Goal: Transaction & Acquisition: Book appointment/travel/reservation

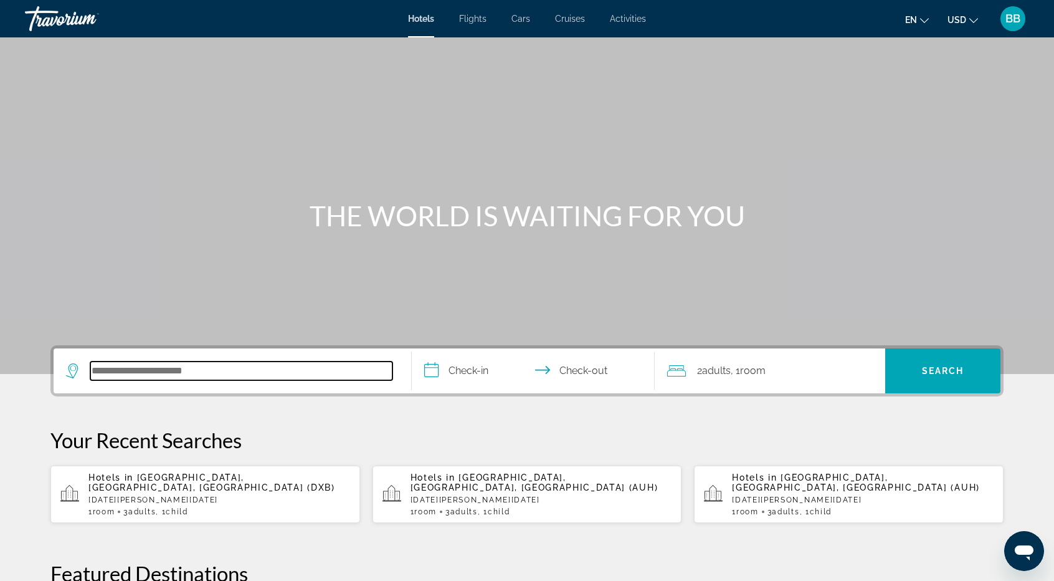
click at [128, 374] on input "Search hotel destination" at bounding box center [241, 370] width 302 height 19
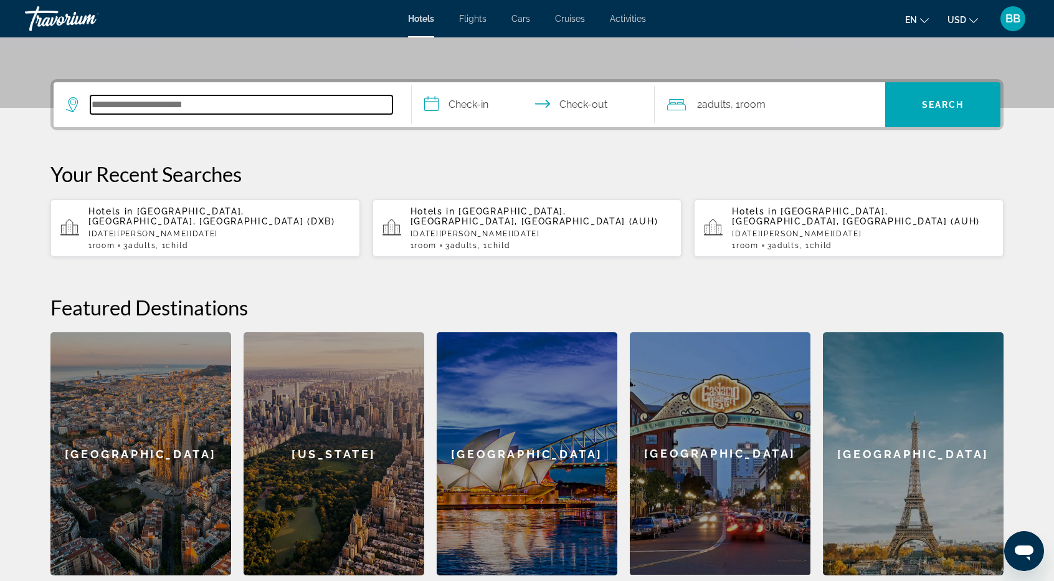
scroll to position [304, 0]
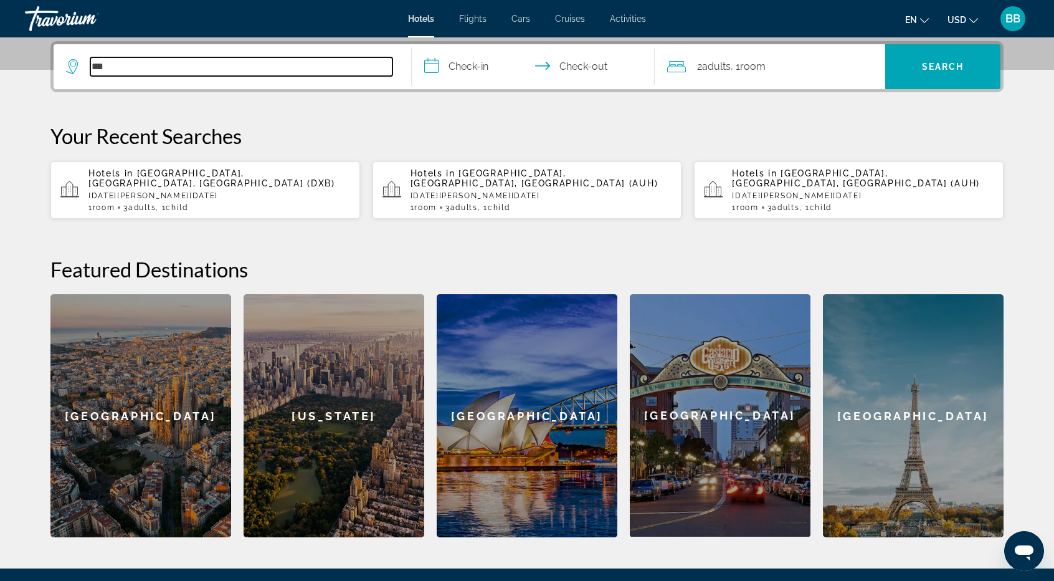
click at [168, 63] on input "***" at bounding box center [241, 66] width 302 height 19
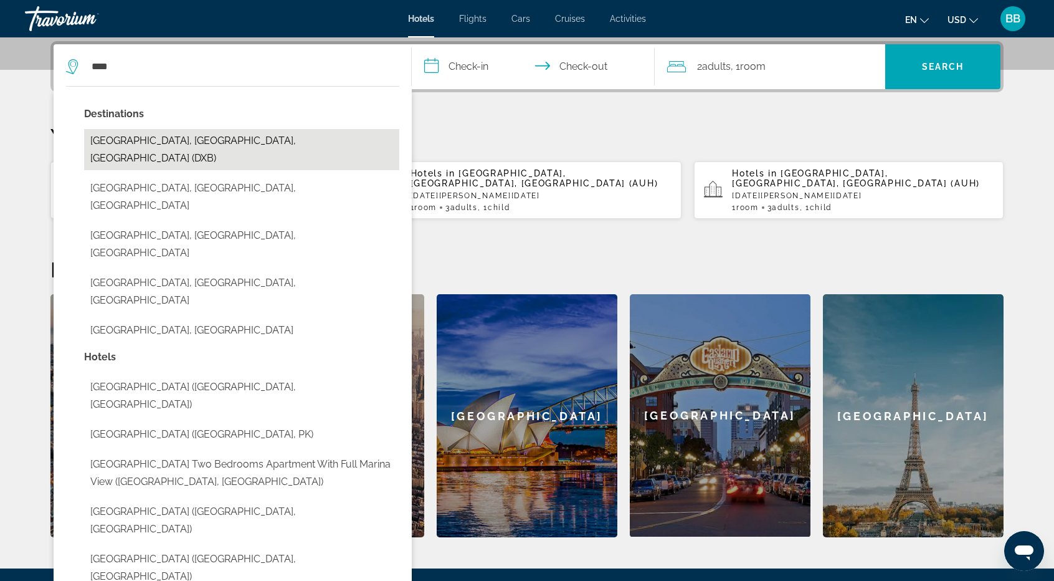
click at [217, 143] on button "[GEOGRAPHIC_DATA], [GEOGRAPHIC_DATA], [GEOGRAPHIC_DATA] (DXB)" at bounding box center [241, 149] width 315 height 41
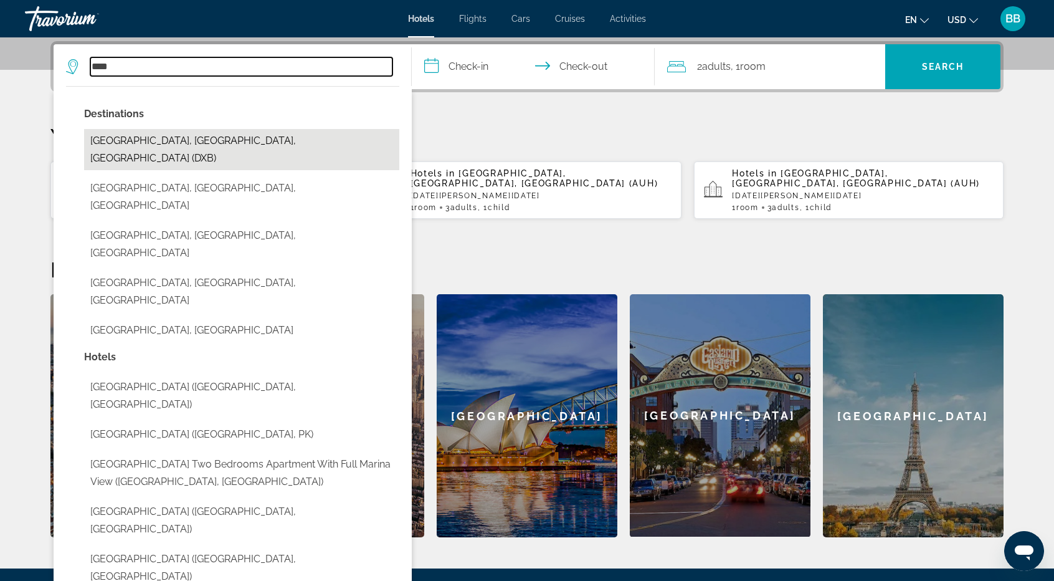
type input "**********"
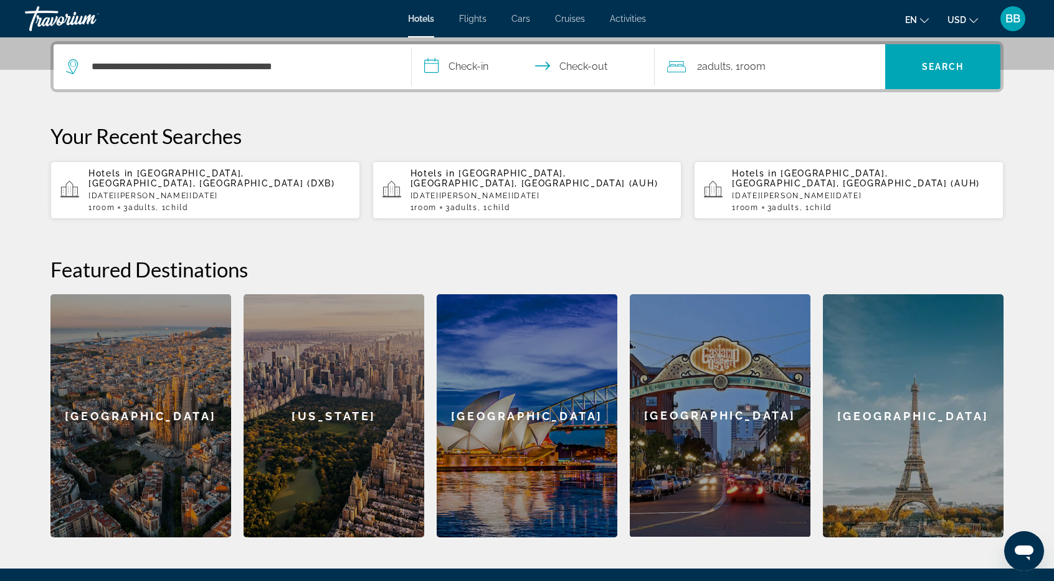
click at [470, 65] on input "**********" at bounding box center [536, 68] width 248 height 49
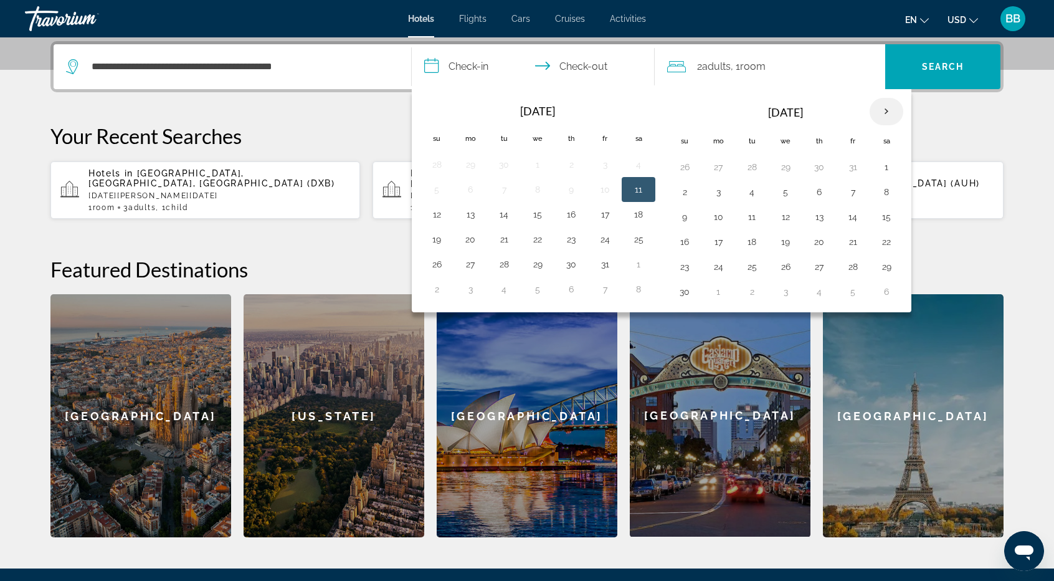
click at [882, 112] on th "Next month" at bounding box center [887, 111] width 34 height 27
click at [684, 191] on button "4" at bounding box center [685, 191] width 20 height 17
click at [748, 189] on button "6" at bounding box center [752, 191] width 20 height 17
type input "**********"
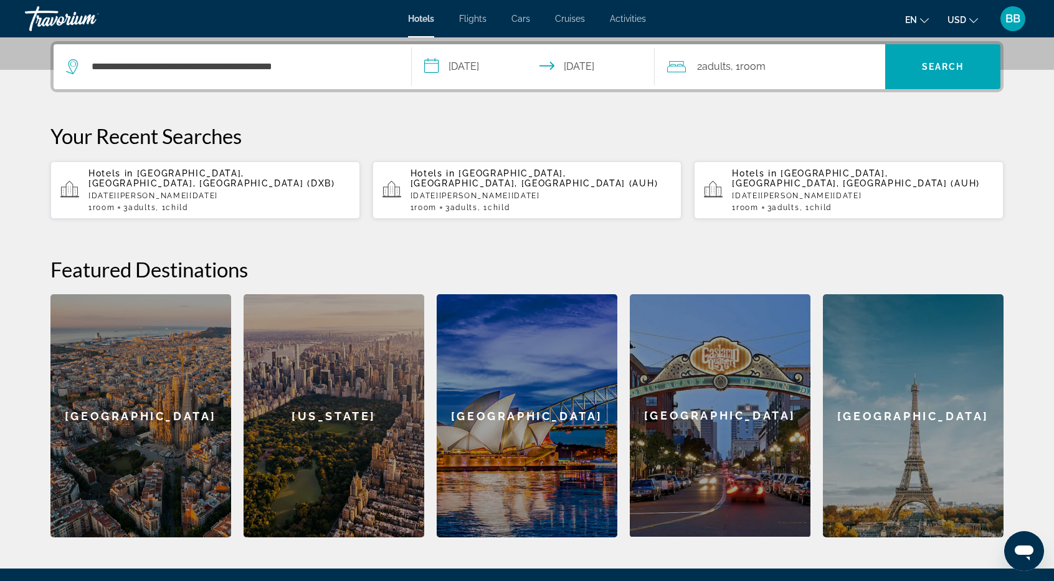
click at [722, 68] on span "Adults" at bounding box center [716, 66] width 29 height 12
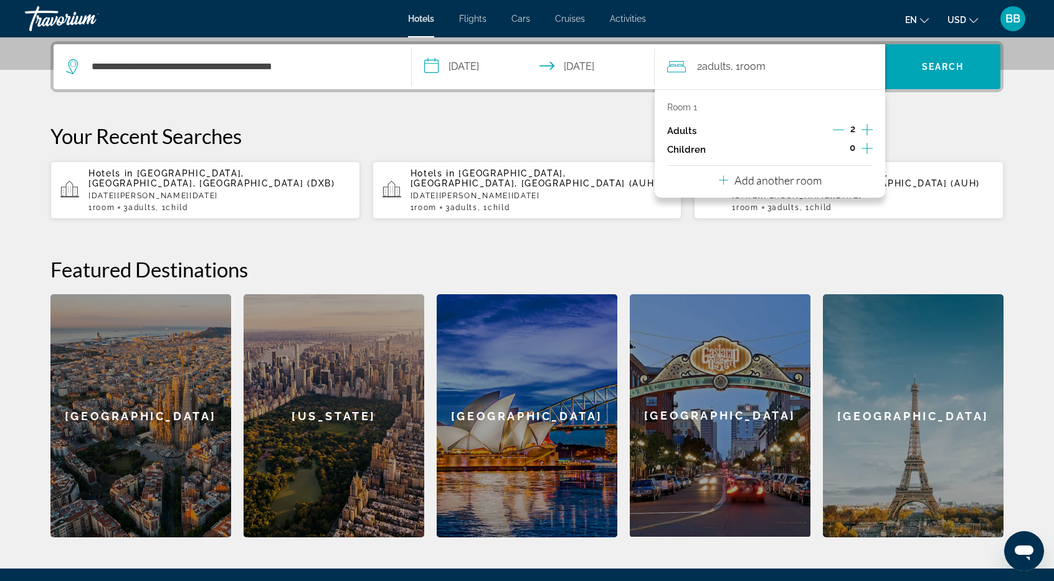
click at [865, 130] on icon "Increment adults" at bounding box center [867, 129] width 11 height 15
click at [865, 150] on icon "Increment children" at bounding box center [867, 148] width 11 height 15
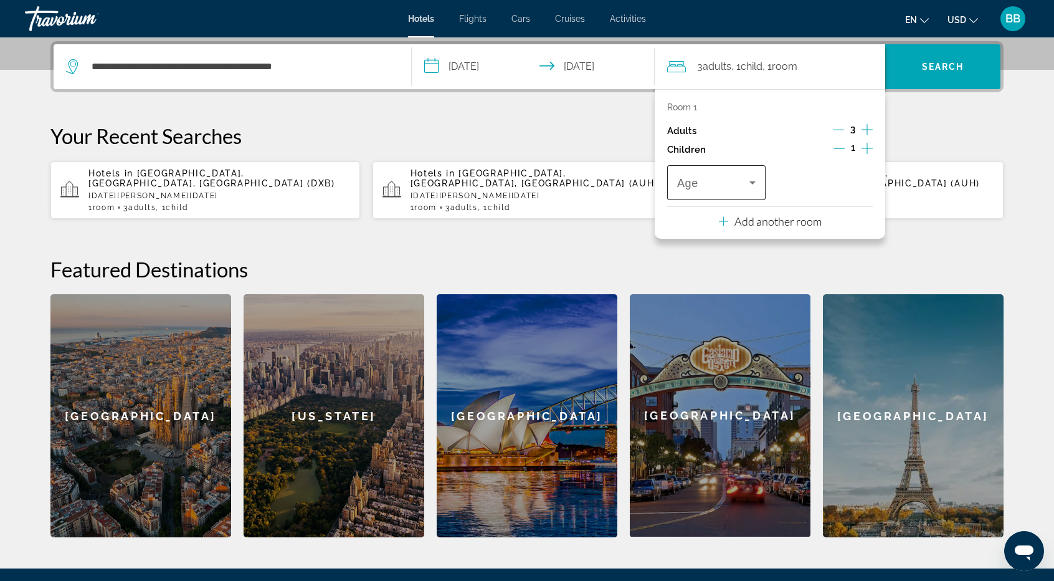
click at [753, 183] on icon "Travelers: 3 adults, 1 child" at bounding box center [753, 182] width 6 height 3
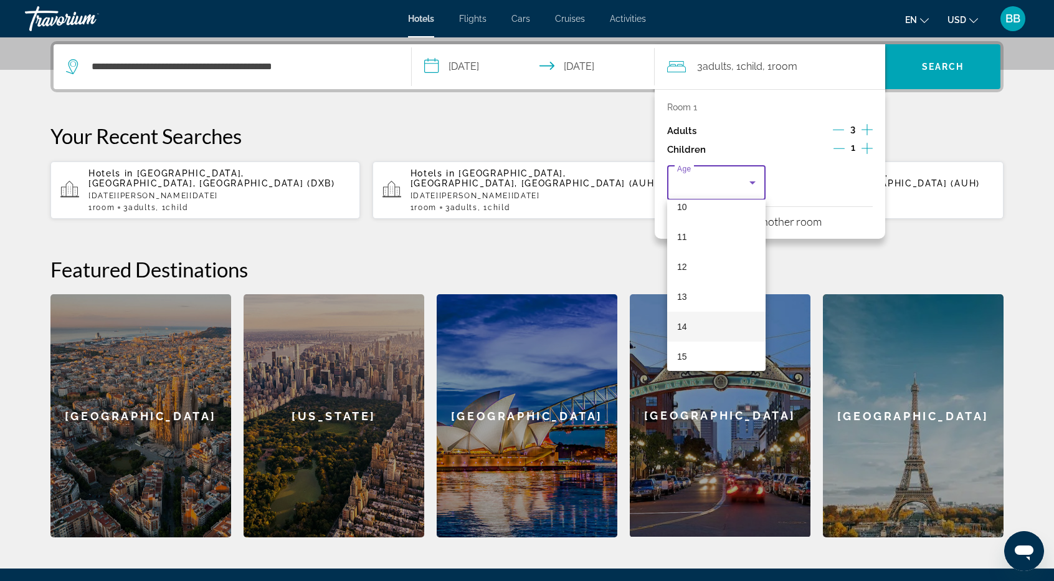
scroll to position [376, 0]
click at [695, 320] on mat-option "16" at bounding box center [716, 322] width 98 height 30
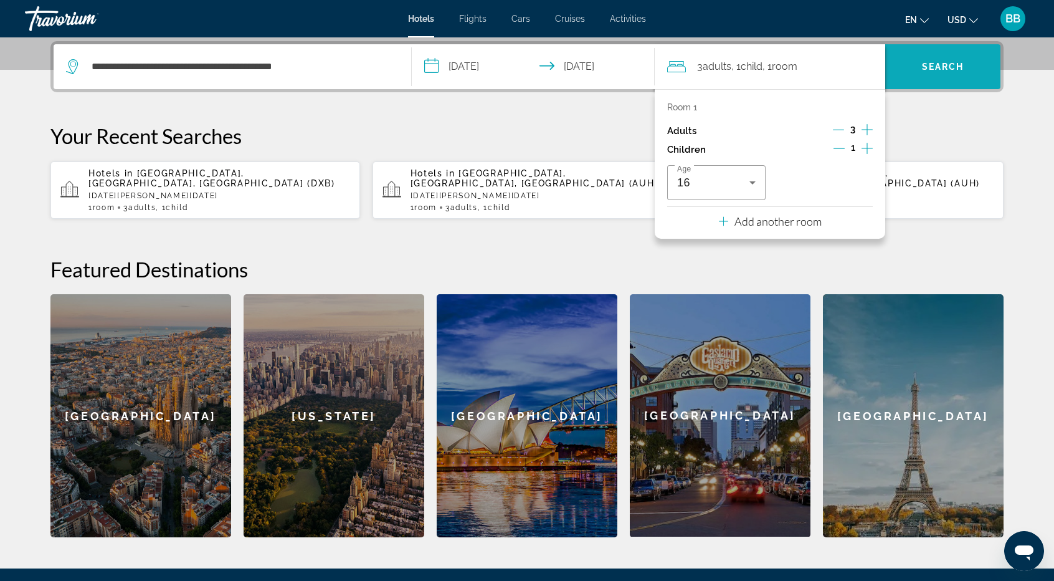
click at [938, 69] on span "Search" at bounding box center [943, 67] width 42 height 10
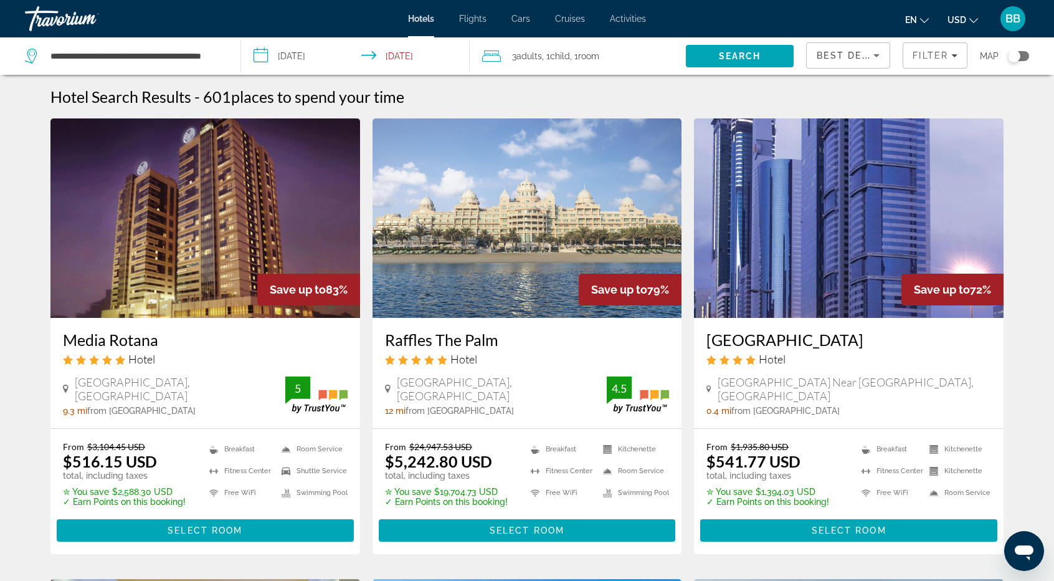
click at [881, 56] on icon "Sort by" at bounding box center [876, 55] width 15 height 15
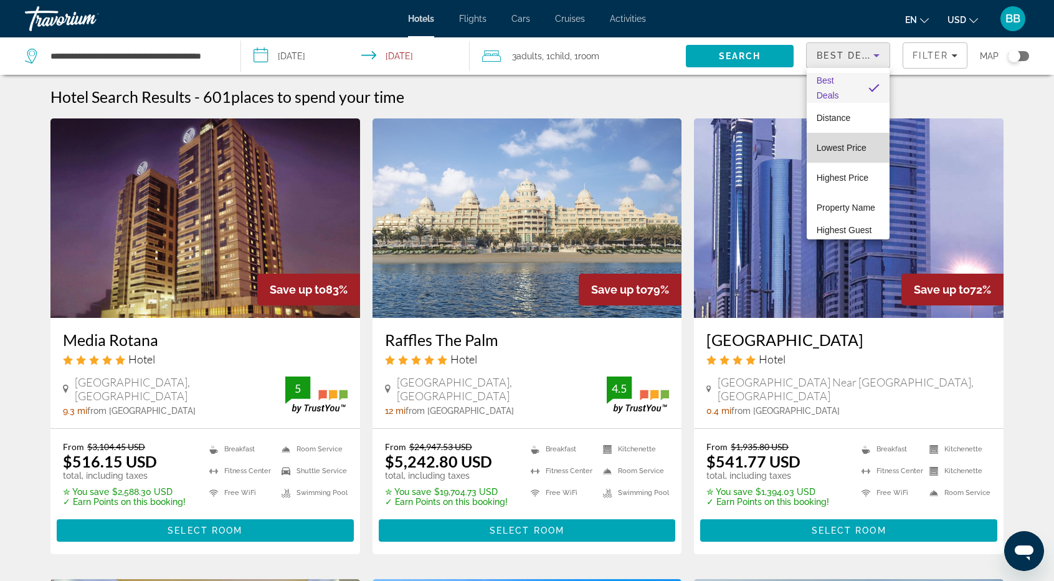
drag, startPoint x: 856, startPoint y: 148, endPoint x: 850, endPoint y: 139, distance: 10.7
click at [856, 145] on span "Lowest Price" at bounding box center [842, 148] width 50 height 10
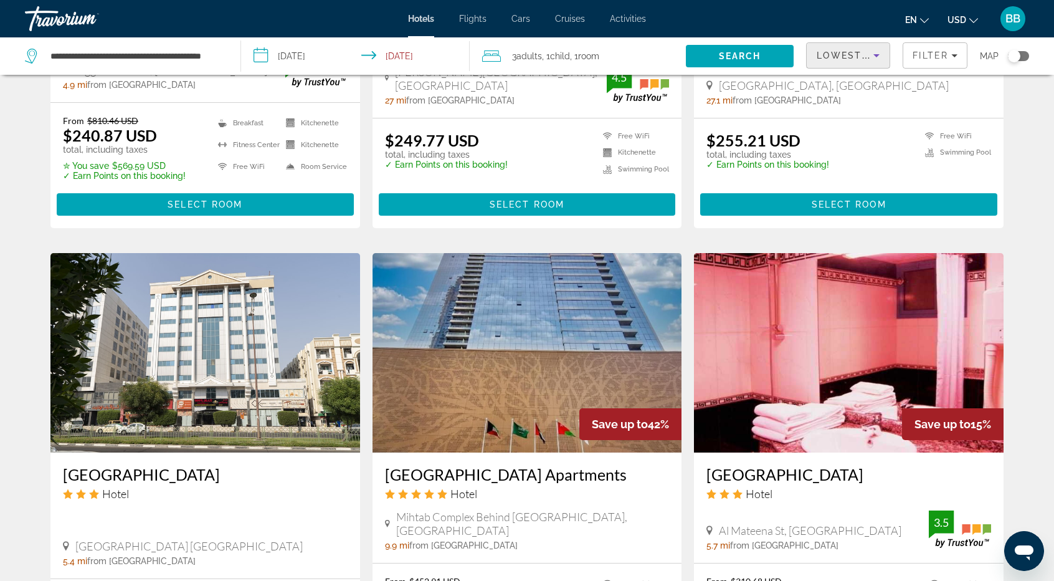
scroll to position [1308, 0]
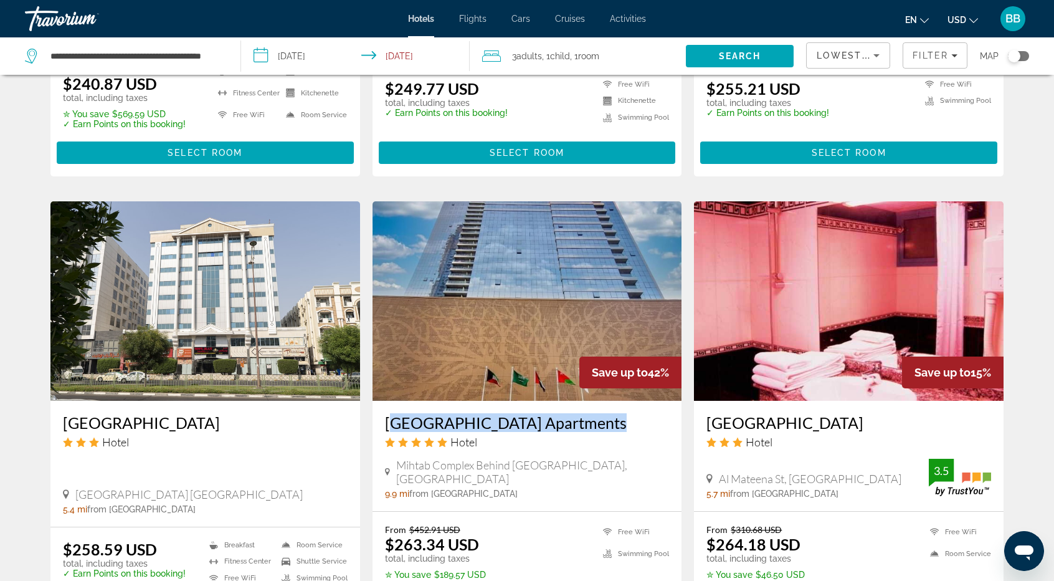
drag, startPoint x: 372, startPoint y: 409, endPoint x: 586, endPoint y: 411, distance: 213.7
click at [586, 411] on div "Luxe Grand Hotel Apartments Hotel Mihtab Complex Behind Safeer Mall, Sharjah 9.…" at bounding box center [528, 456] width 310 height 110
copy h3 "[GEOGRAPHIC_DATA] Apartments"
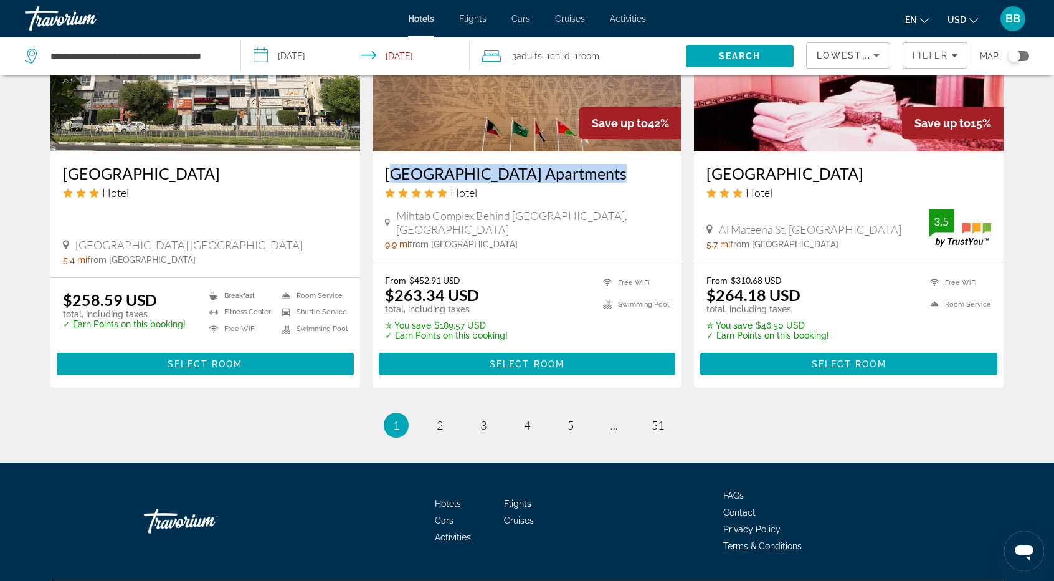
scroll to position [1433, 0]
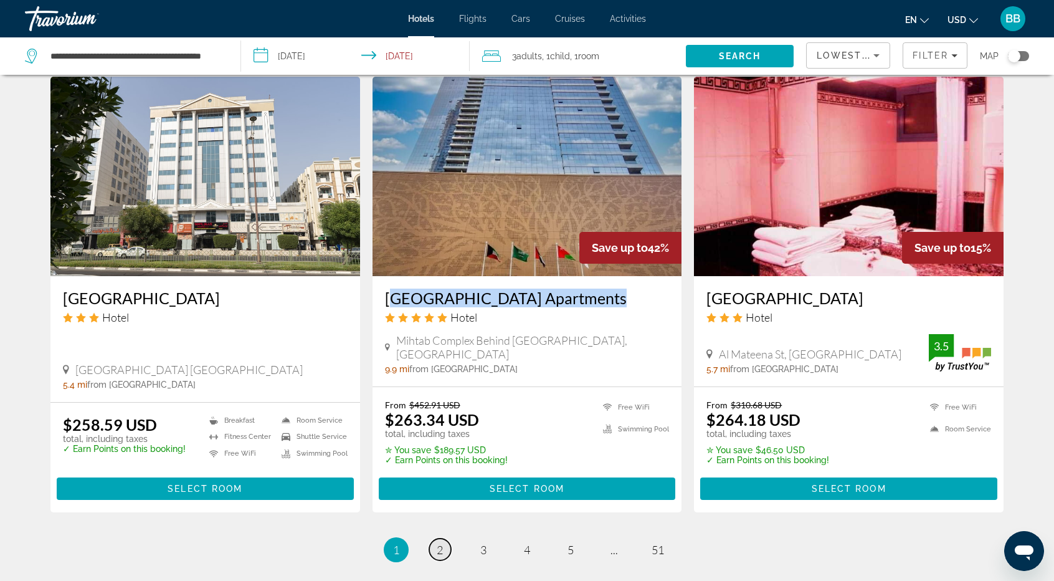
click at [444, 538] on link "page 2" at bounding box center [440, 549] width 22 height 22
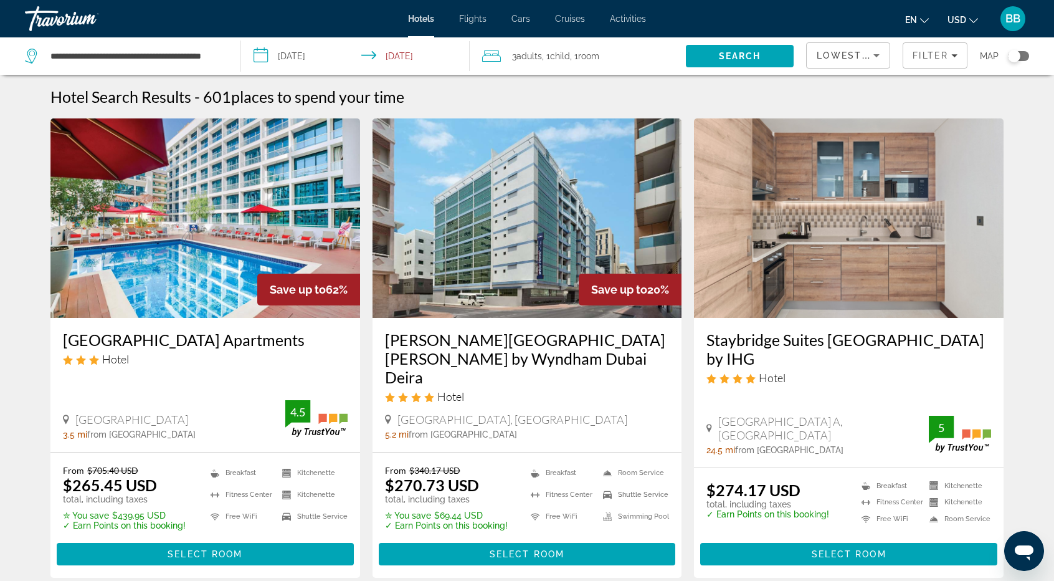
drag, startPoint x: 728, startPoint y: 57, endPoint x: 712, endPoint y: 71, distance: 21.6
click at [728, 57] on span "Search" at bounding box center [740, 56] width 42 height 10
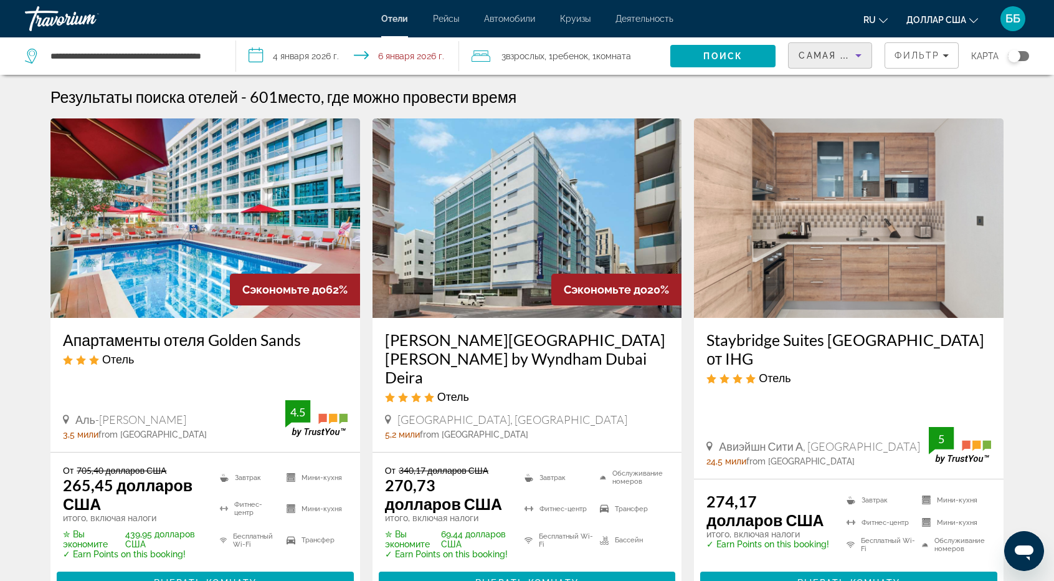
click at [860, 55] on icon "Сортировать по" at bounding box center [859, 55] width 6 height 3
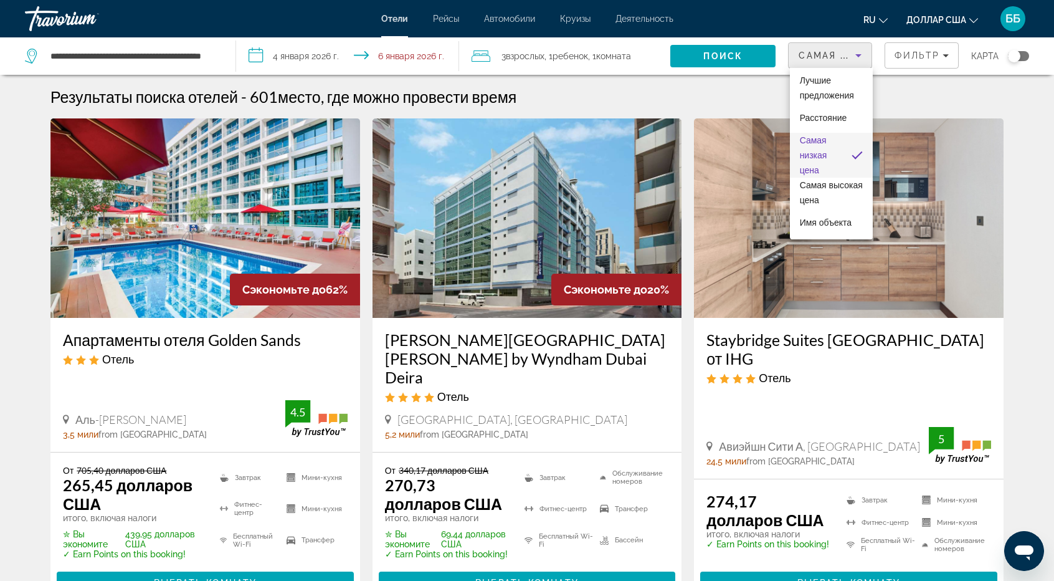
click at [1022, 160] on div at bounding box center [527, 290] width 1054 height 581
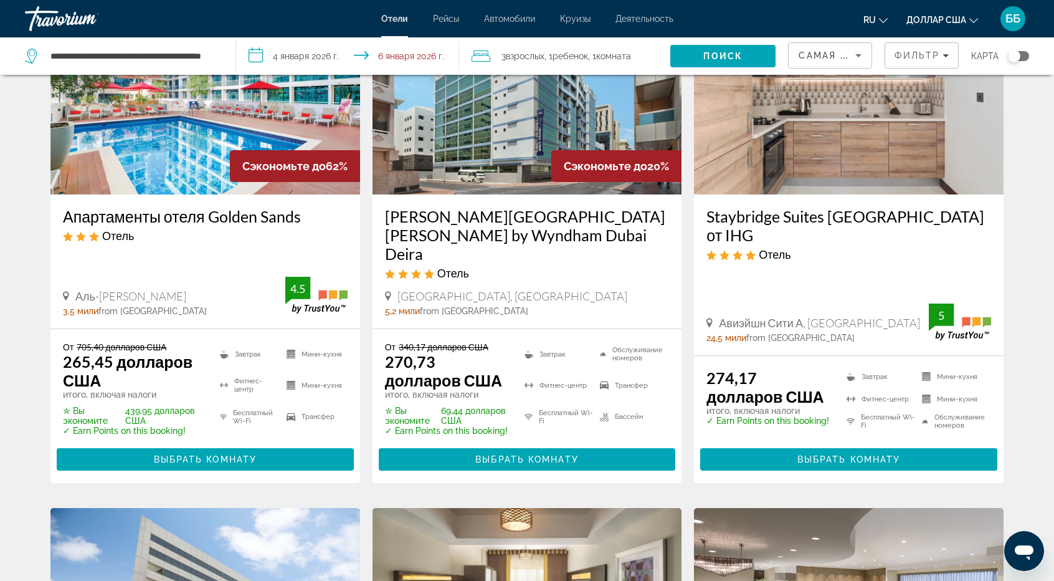
scroll to position [125, 0]
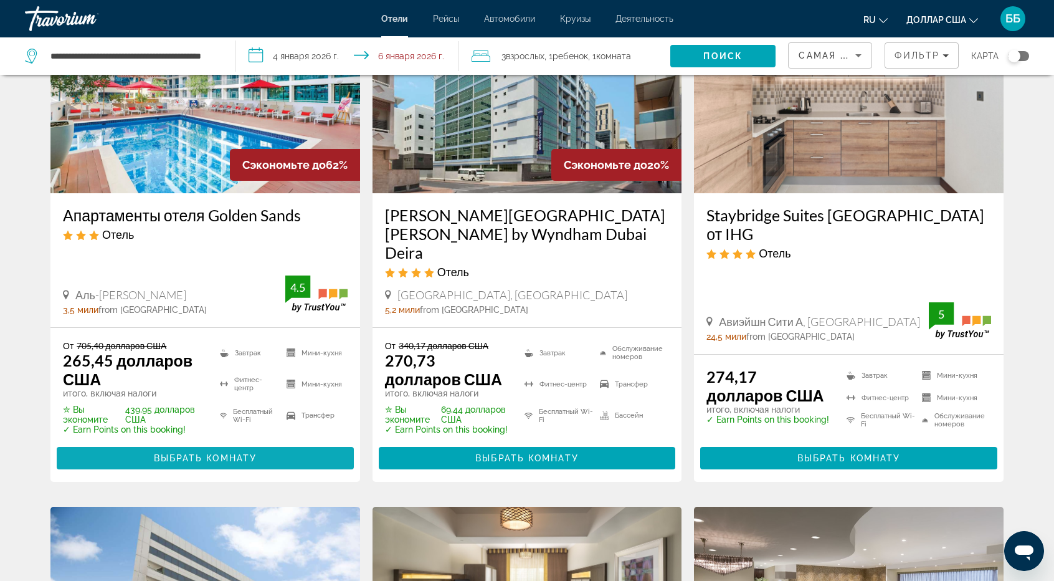
click at [233, 453] on font "Выбрать комнату" at bounding box center [205, 458] width 103 height 10
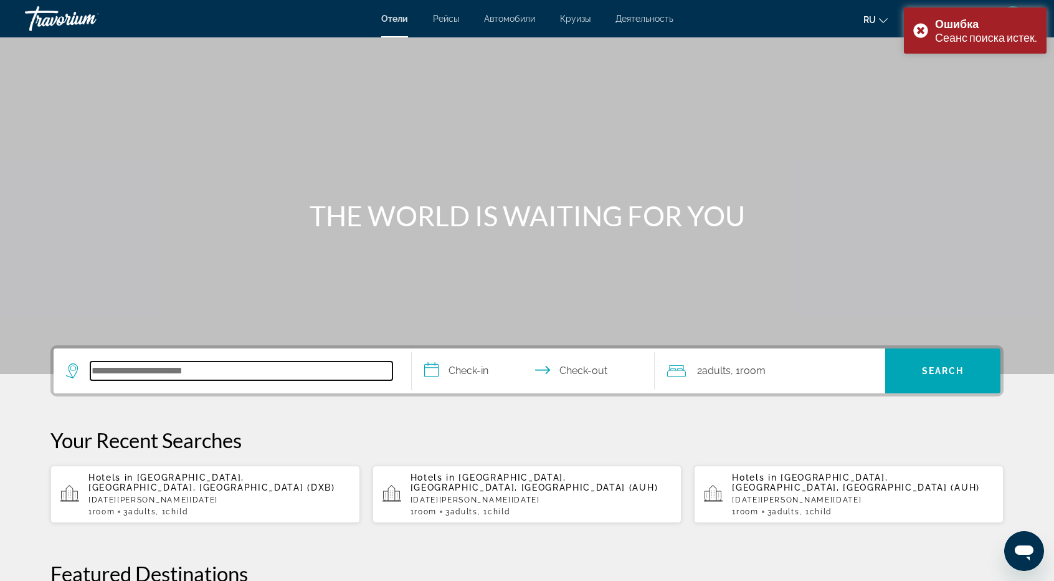
click at [141, 368] on input "Search hotel destination" at bounding box center [241, 370] width 302 height 19
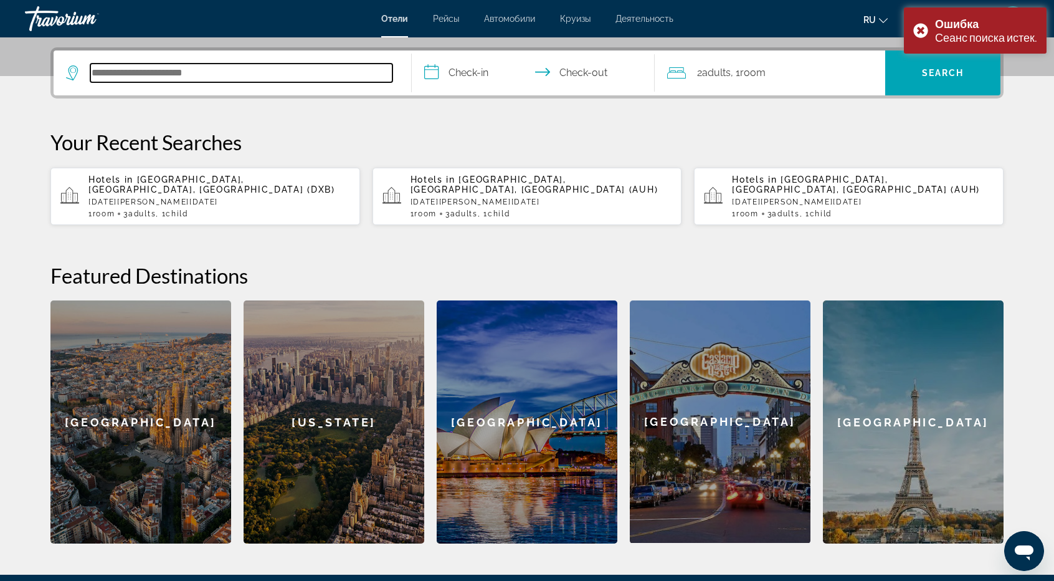
scroll to position [304, 0]
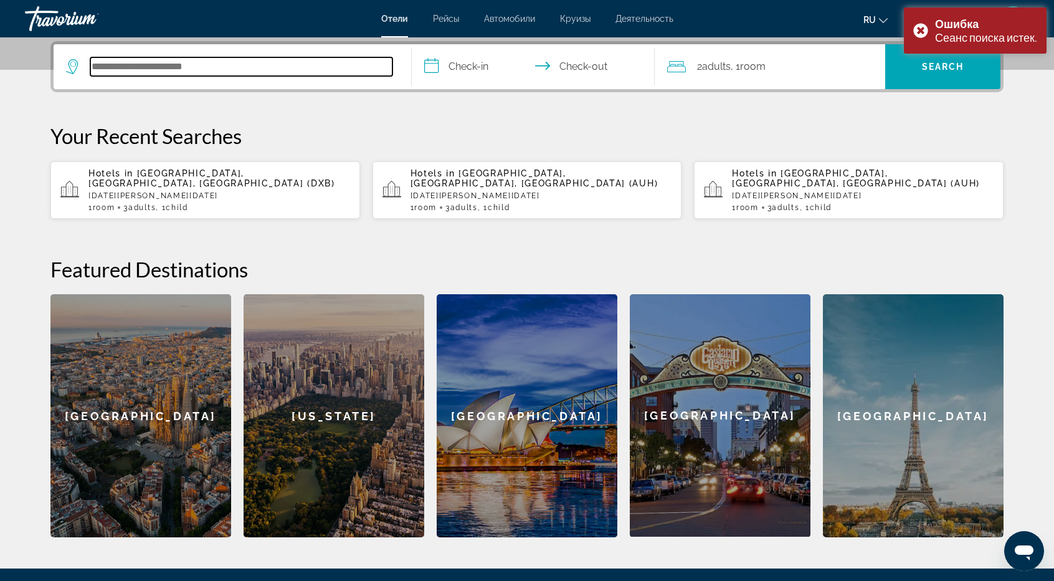
type input "*"
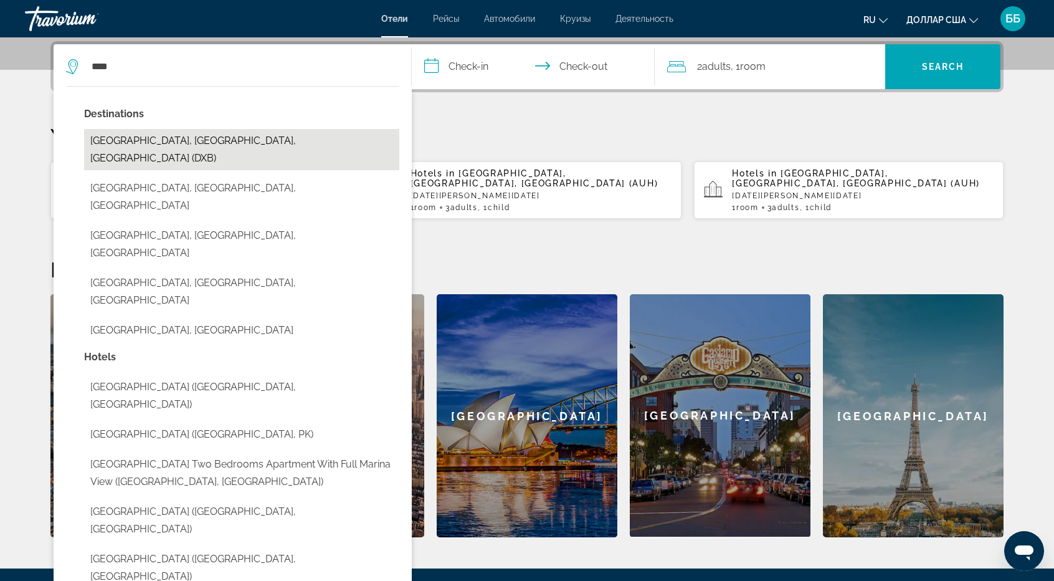
click at [157, 140] on button "[GEOGRAPHIC_DATA], [GEOGRAPHIC_DATA], [GEOGRAPHIC_DATA] (DXB)" at bounding box center [241, 149] width 315 height 41
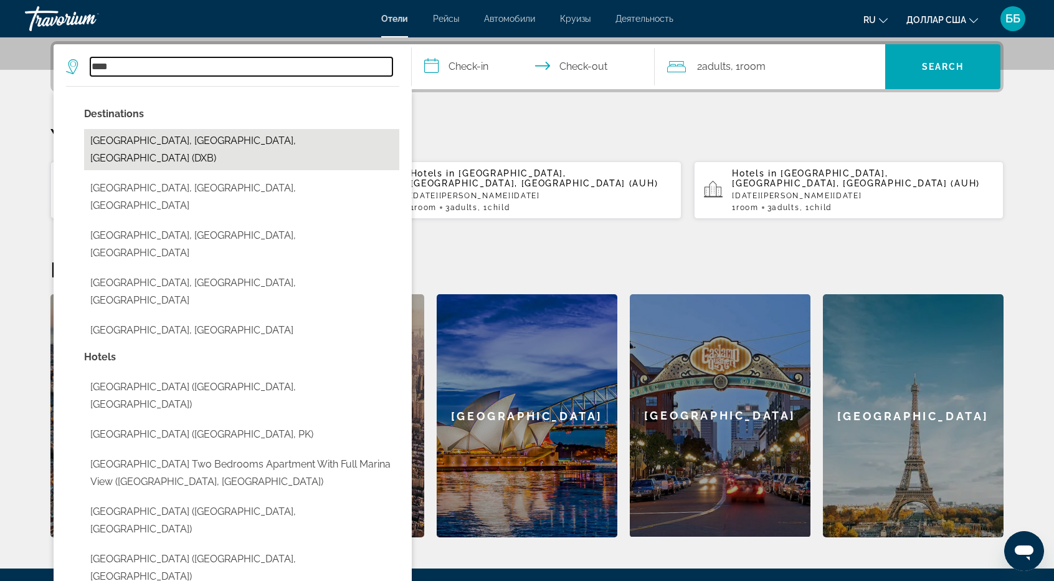
type input "**********"
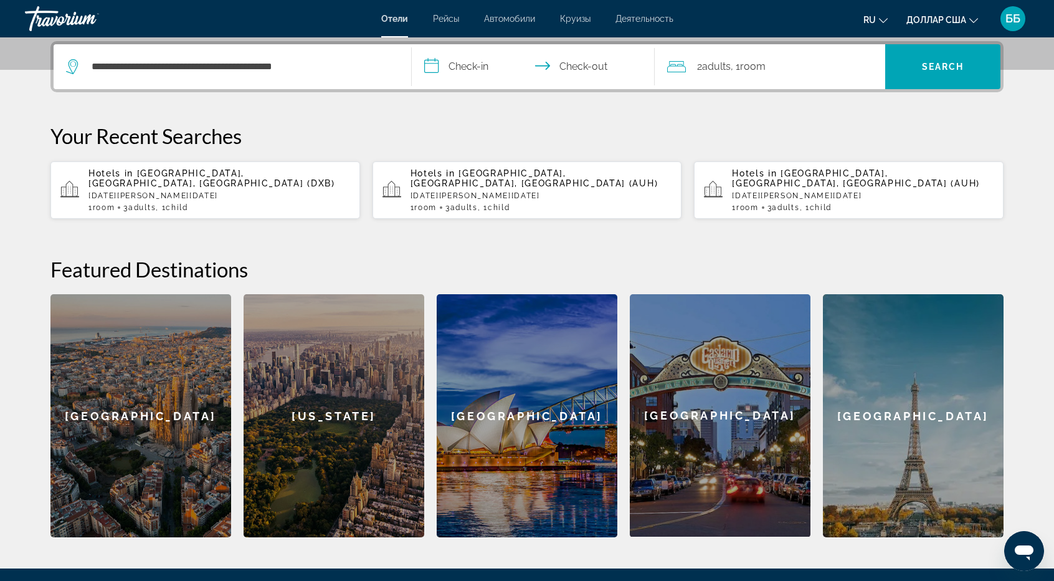
click at [462, 68] on input "**********" at bounding box center [536, 68] width 248 height 49
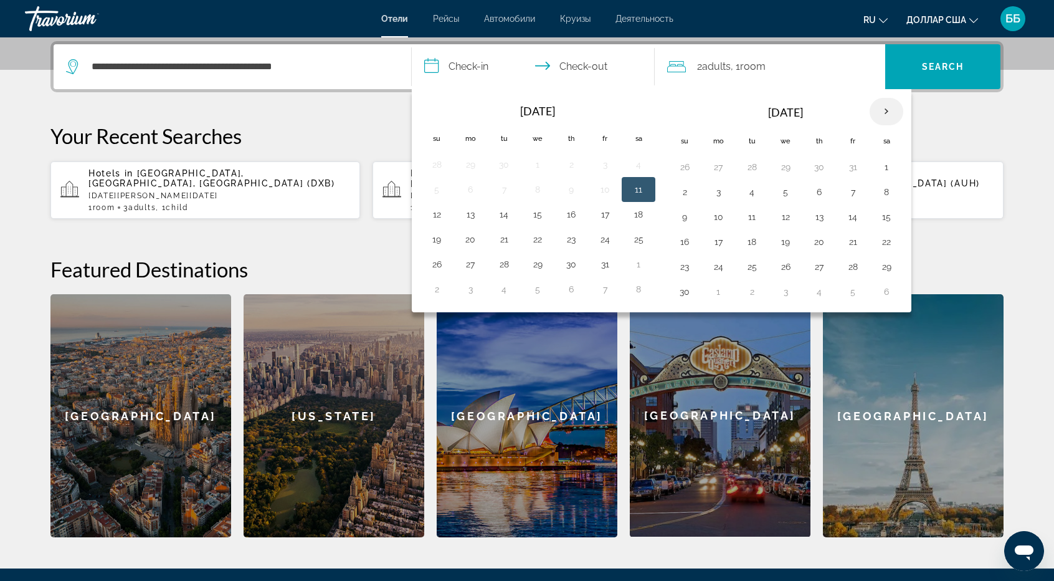
click at [877, 105] on th "Next month" at bounding box center [887, 111] width 34 height 27
click at [687, 189] on button "4" at bounding box center [685, 191] width 20 height 17
click at [750, 190] on button "6" at bounding box center [752, 191] width 20 height 17
type input "**********"
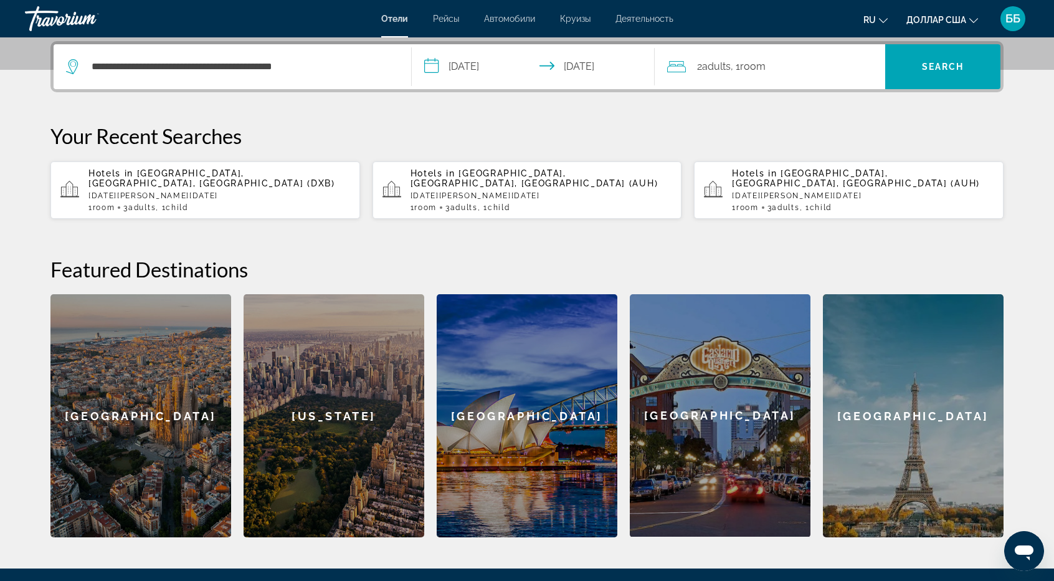
click at [726, 61] on span "Adults" at bounding box center [716, 66] width 29 height 12
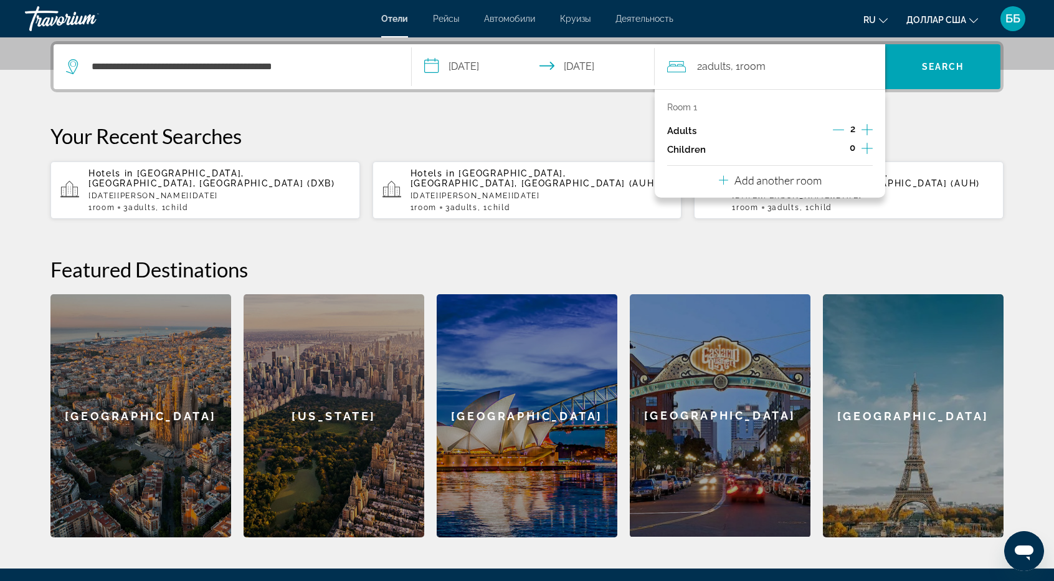
click at [867, 129] on icon "Increment adults" at bounding box center [867, 129] width 11 height 11
click at [862, 149] on icon "Increment children" at bounding box center [867, 148] width 11 height 15
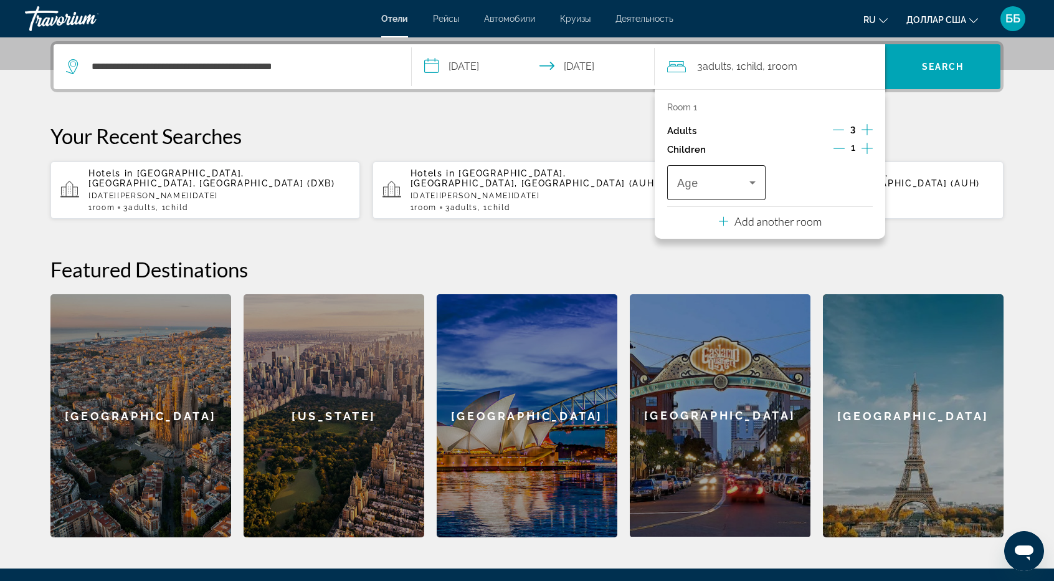
click at [751, 181] on icon "Travelers: 3 adults, 1 child" at bounding box center [753, 182] width 6 height 3
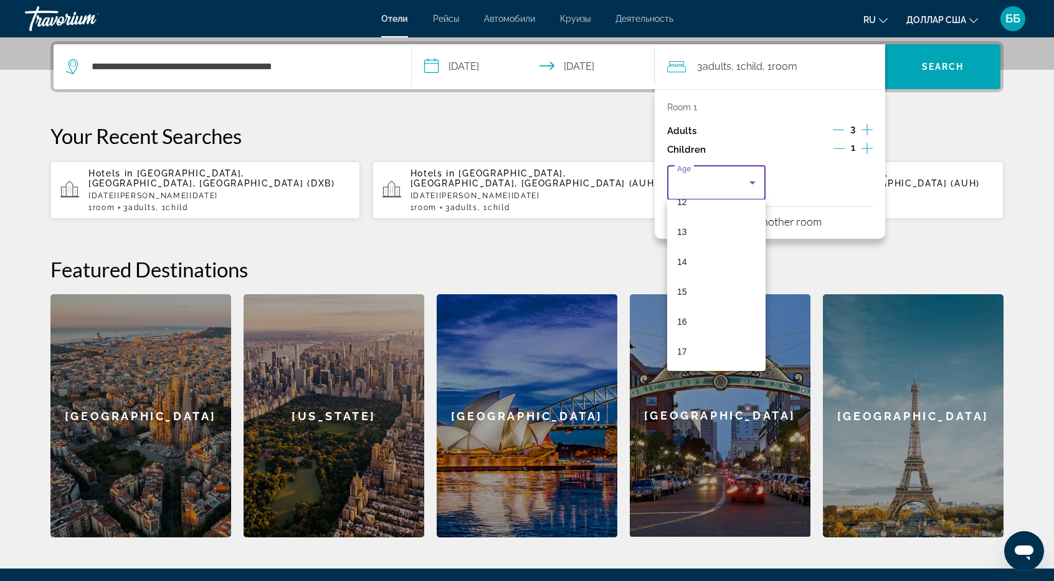
scroll to position [376, 0]
click at [697, 319] on mat-option "16" at bounding box center [716, 322] width 98 height 30
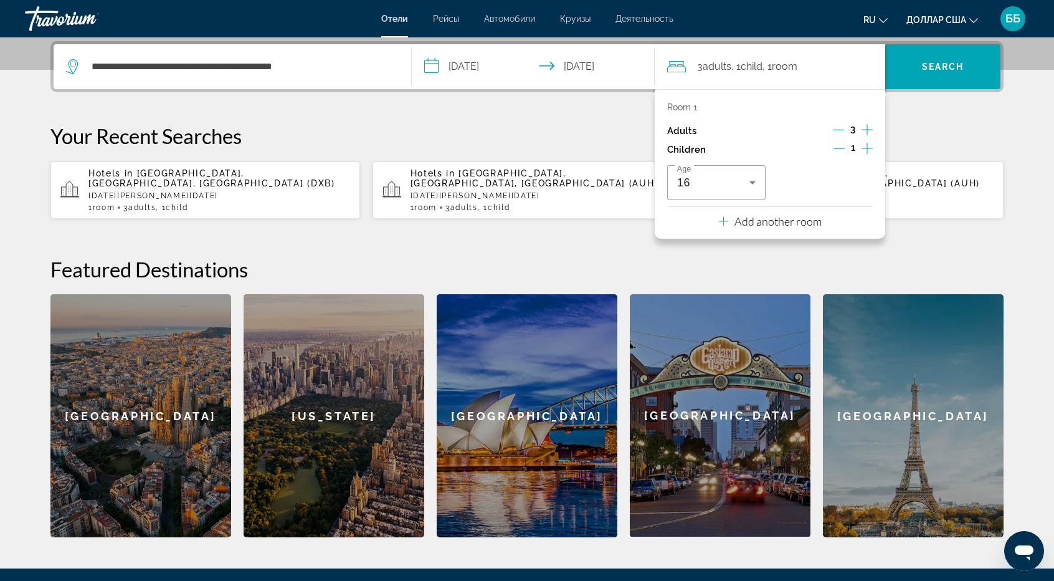
click at [948, 106] on div "**********" at bounding box center [527, 289] width 1003 height 496
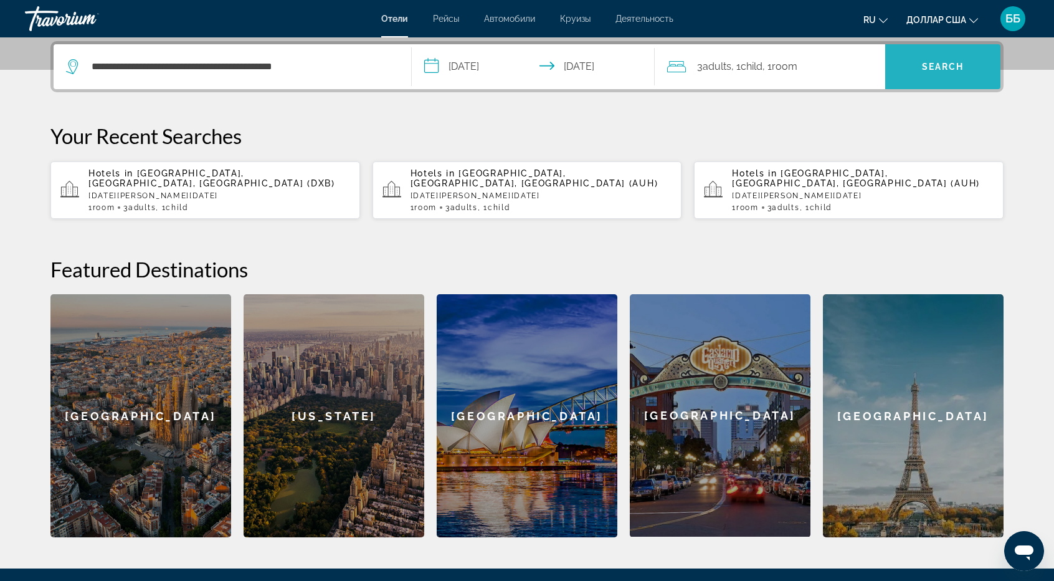
click at [951, 71] on span "Search" at bounding box center [942, 67] width 115 height 30
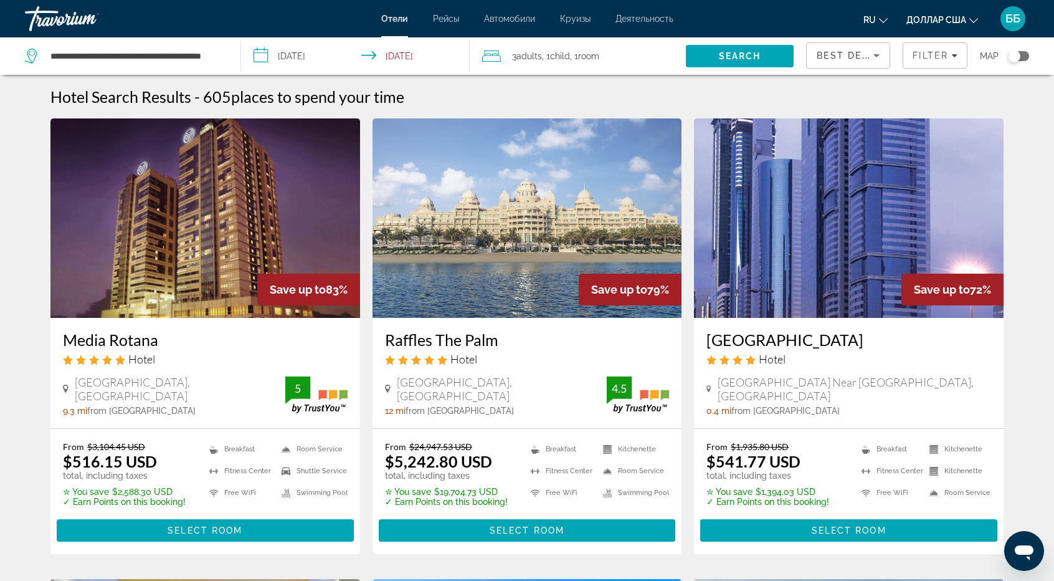
click at [872, 55] on icon "Sort by" at bounding box center [876, 55] width 15 height 15
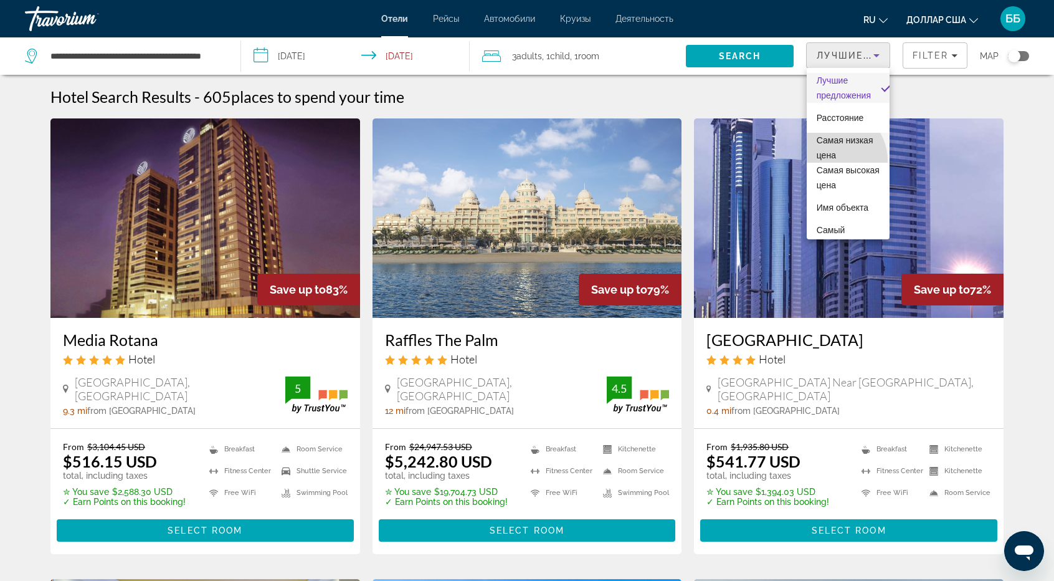
click at [834, 160] on span "Самая низкая цена" at bounding box center [849, 148] width 64 height 30
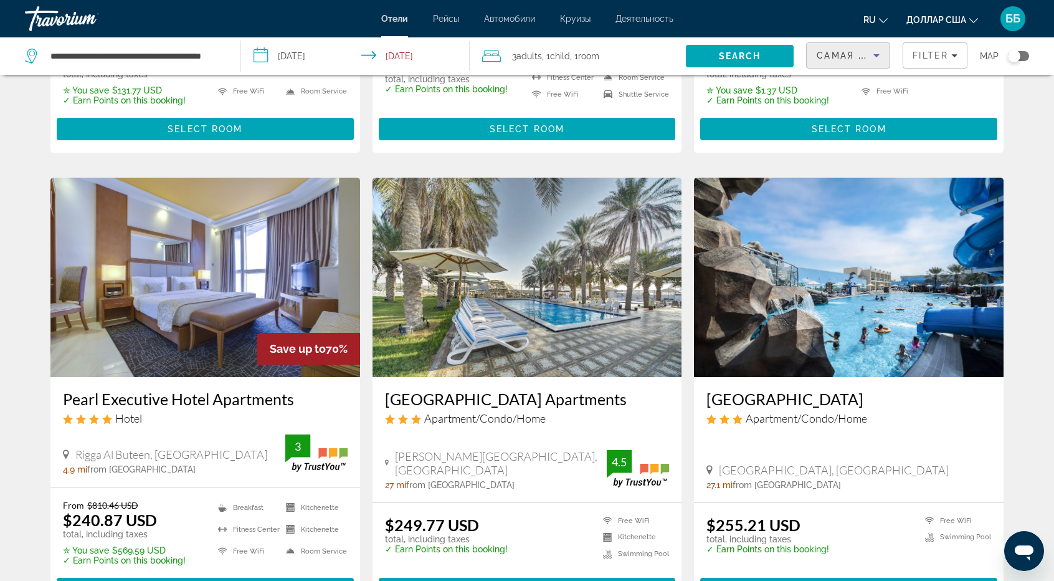
scroll to position [997, 0]
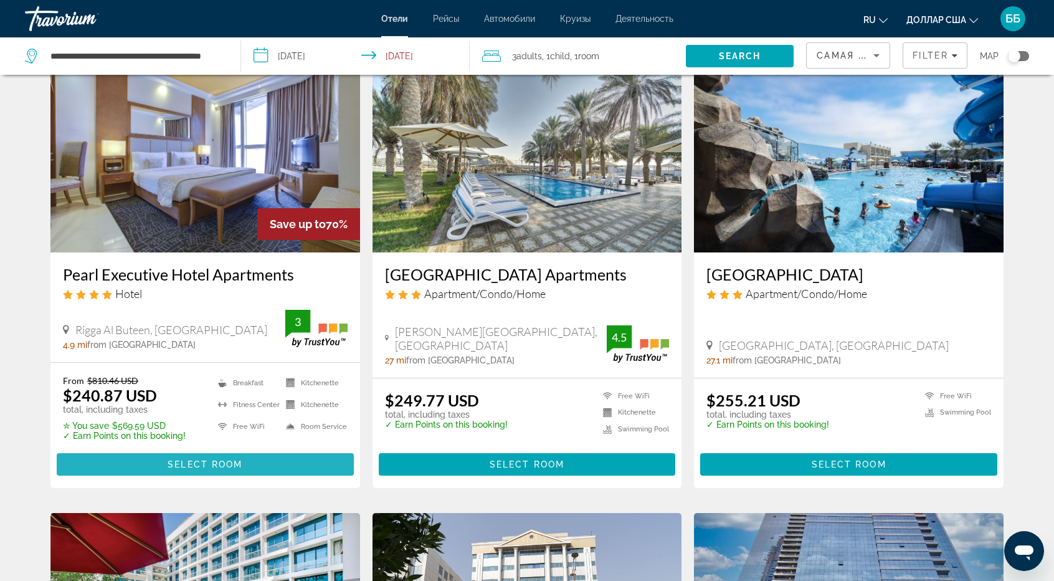
click at [196, 459] on span "Select Room" at bounding box center [205, 464] width 75 height 10
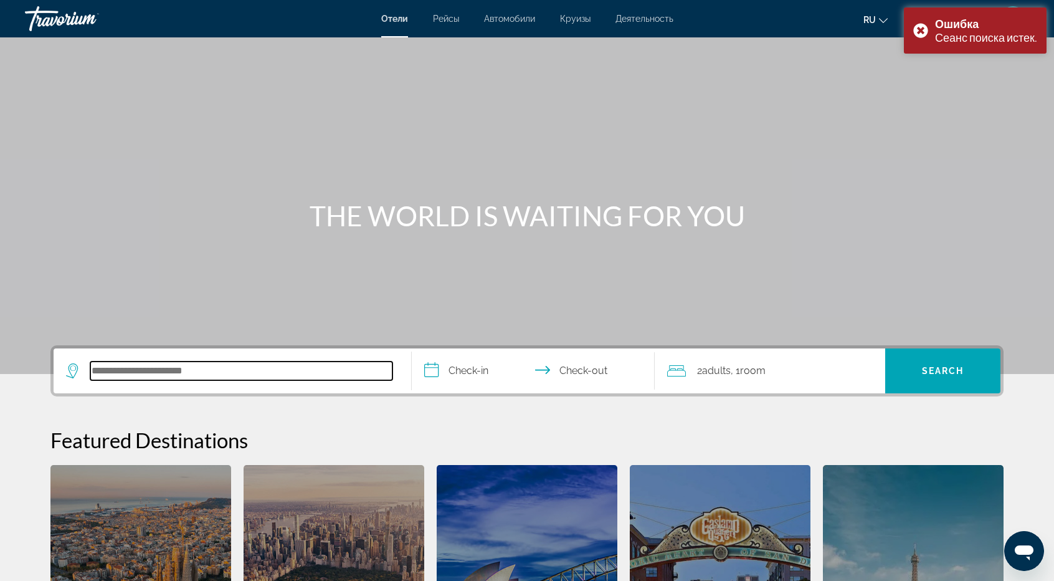
click at [164, 374] on input "Search hotel destination" at bounding box center [241, 370] width 302 height 19
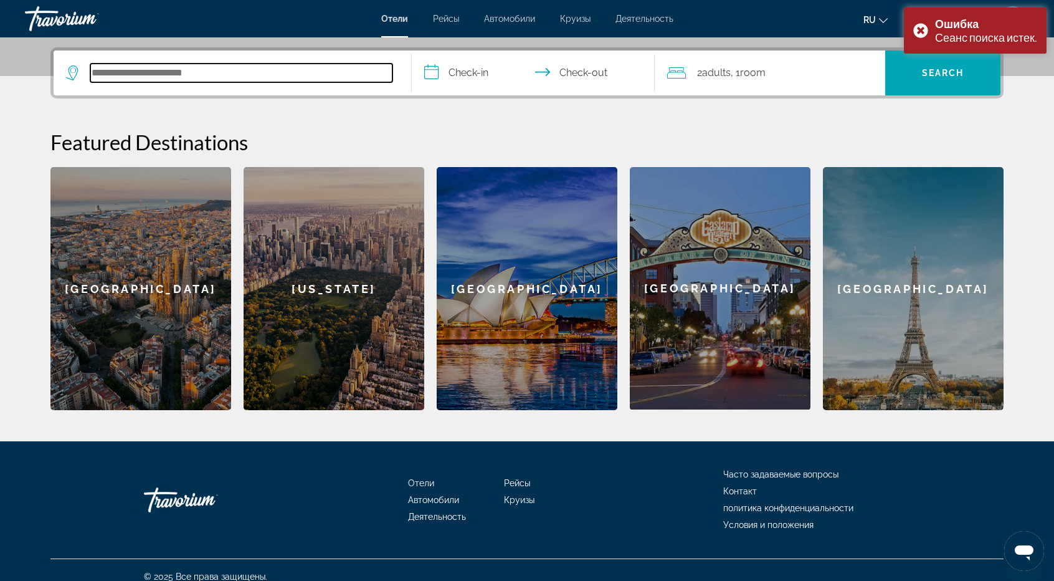
scroll to position [304, 0]
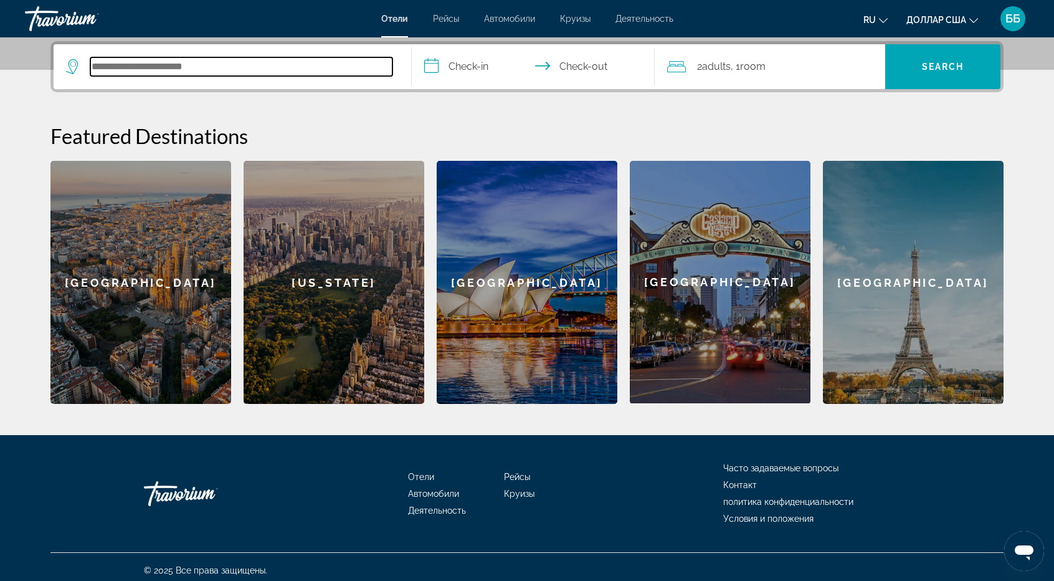
click at [111, 64] on input "Search hotel destination" at bounding box center [241, 66] width 302 height 19
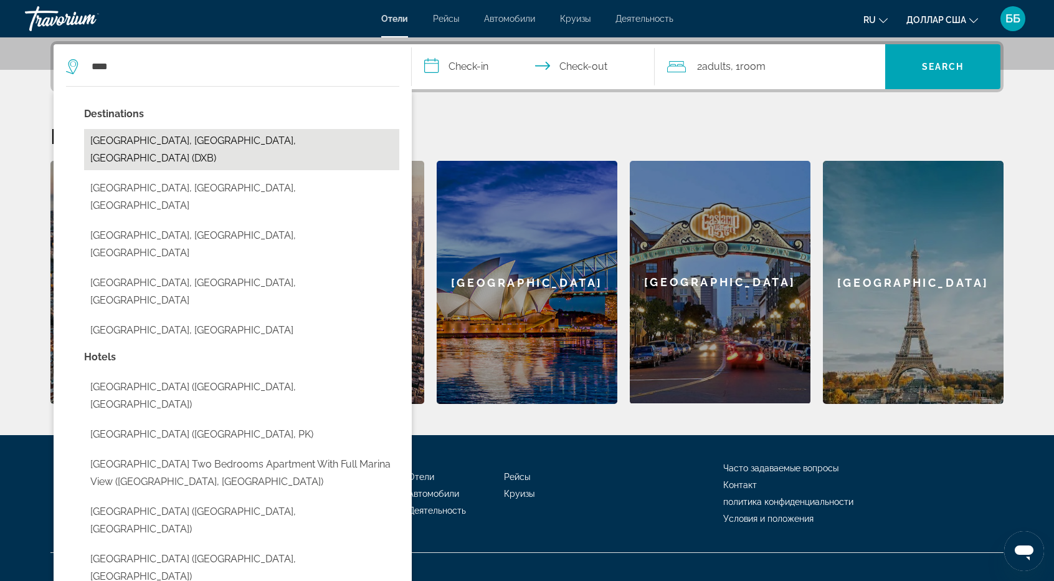
click at [257, 139] on button "[GEOGRAPHIC_DATA], [GEOGRAPHIC_DATA], [GEOGRAPHIC_DATA] (DXB)" at bounding box center [241, 149] width 315 height 41
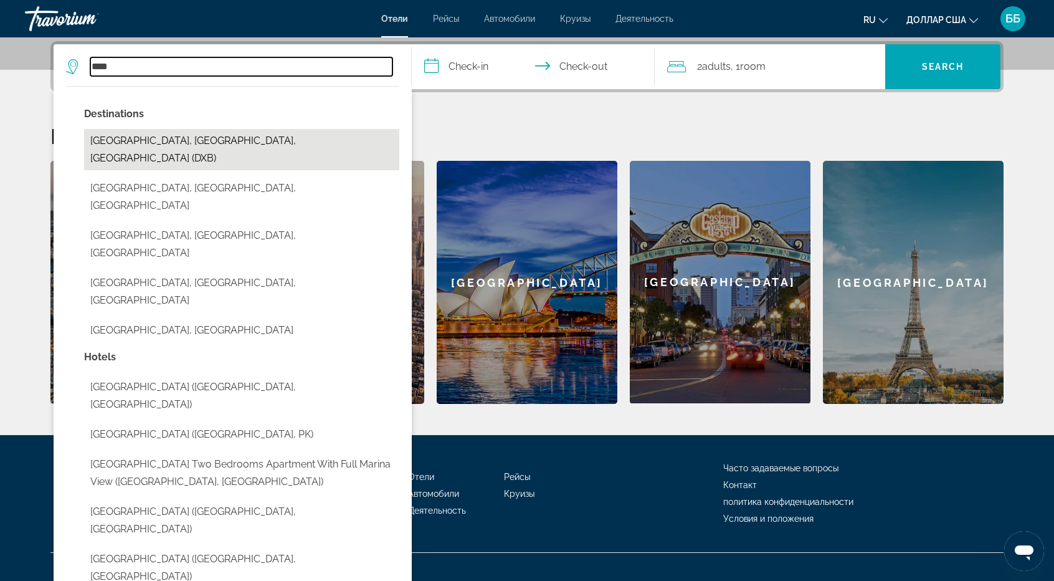
type input "**********"
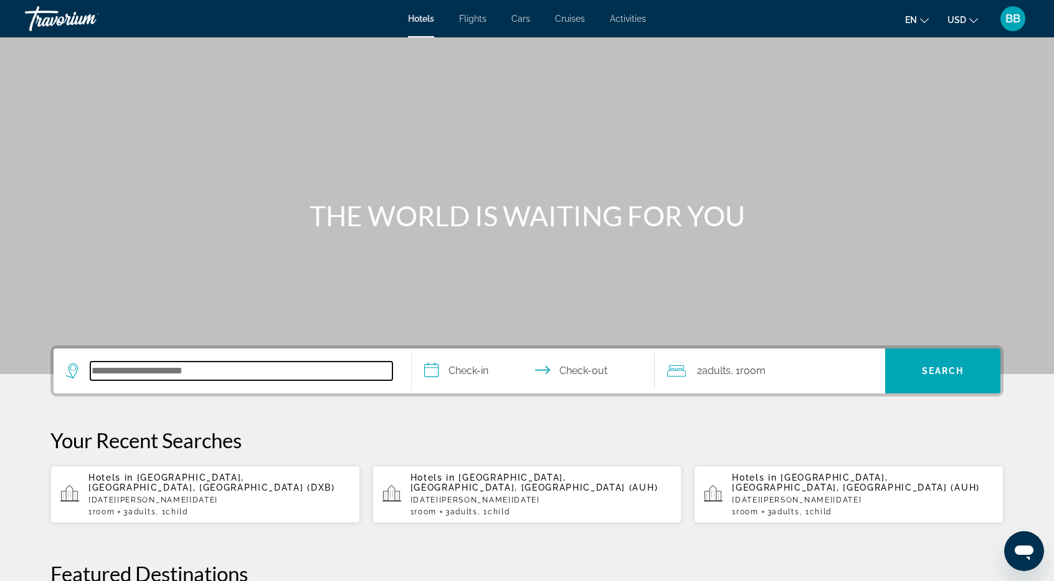
click at [151, 377] on input "Search hotel destination" at bounding box center [241, 370] width 302 height 19
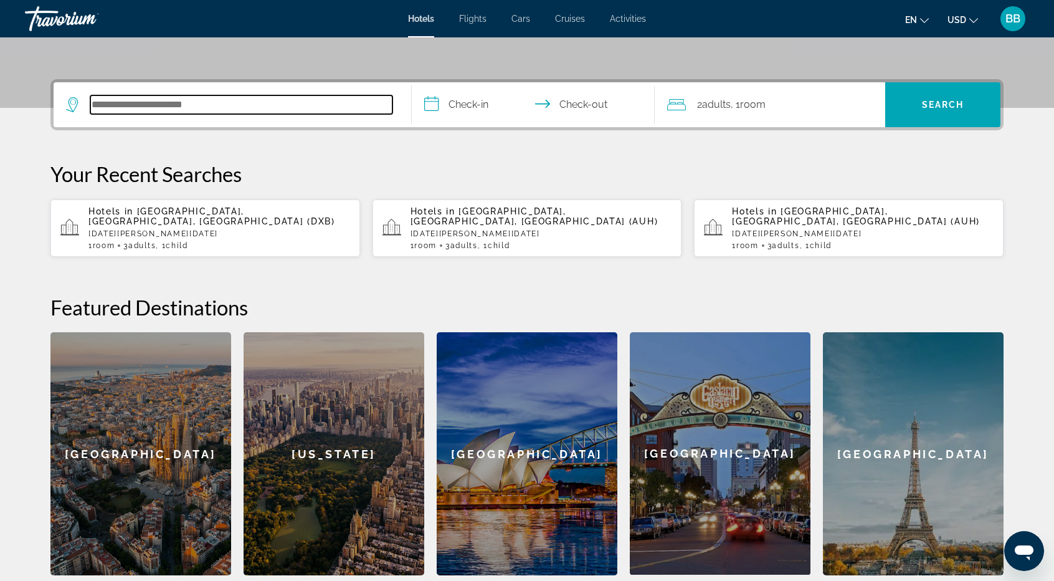
scroll to position [304, 0]
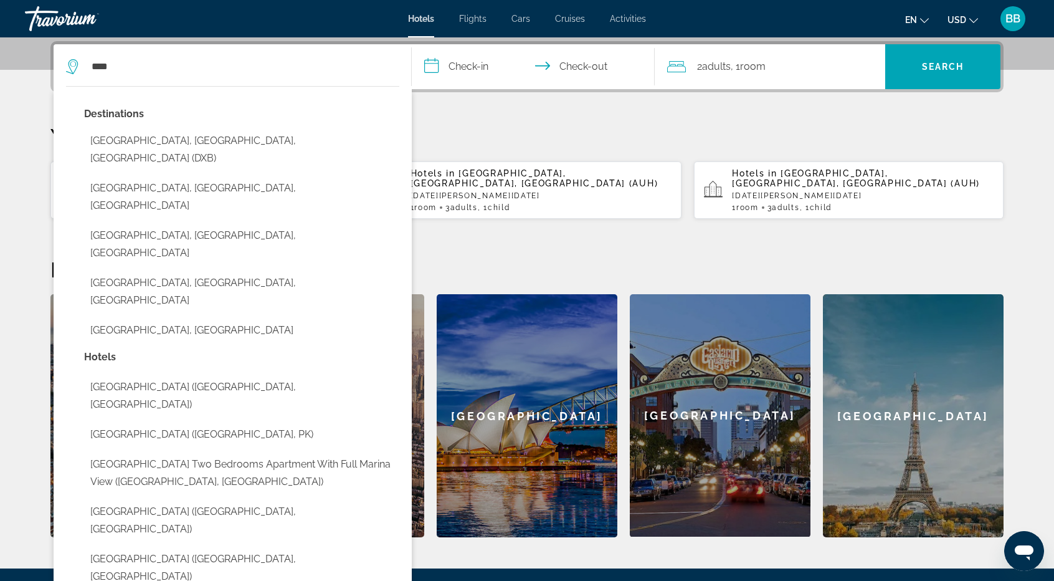
click at [218, 138] on button "[GEOGRAPHIC_DATA], [GEOGRAPHIC_DATA], [GEOGRAPHIC_DATA] (DXB)" at bounding box center [241, 149] width 315 height 41
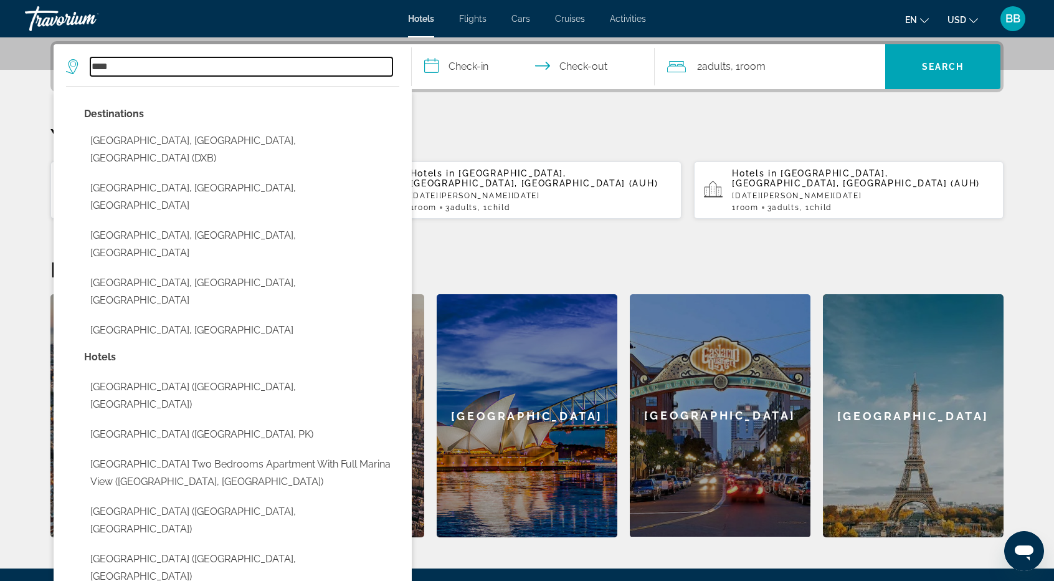
type input "**********"
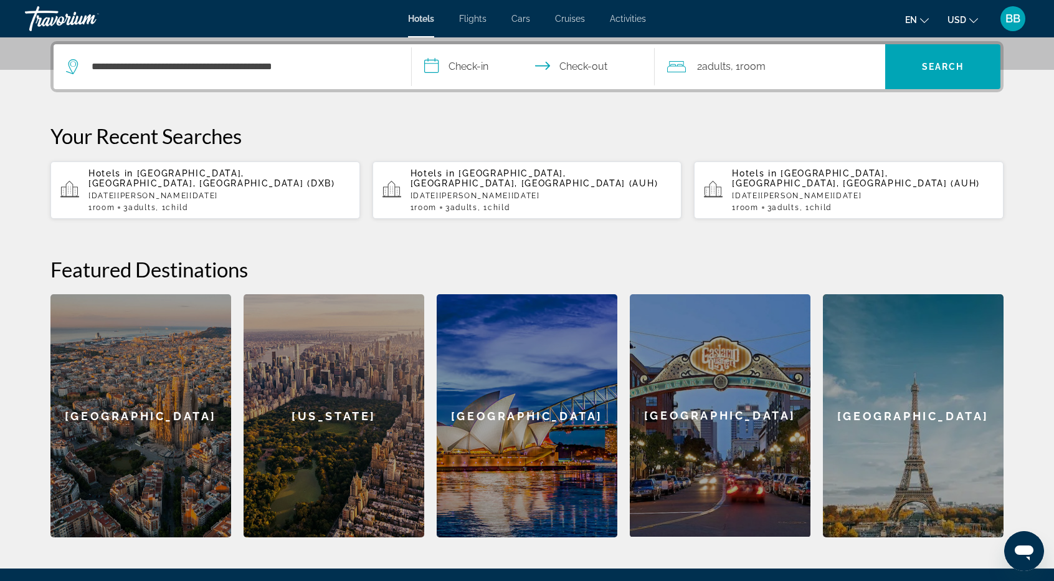
click at [482, 67] on input "**********" at bounding box center [536, 68] width 248 height 49
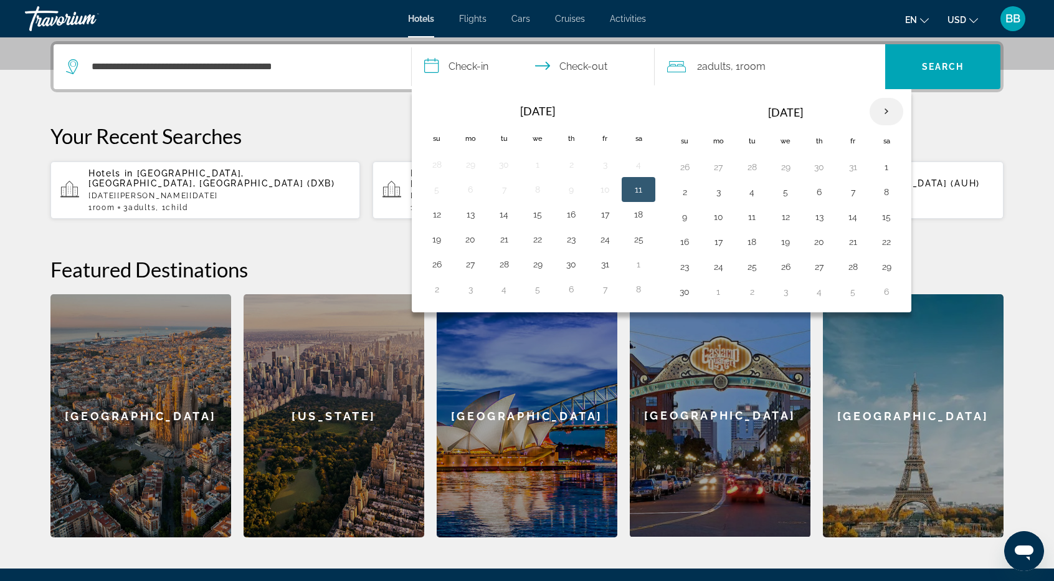
click at [876, 113] on th "Next month" at bounding box center [887, 111] width 34 height 27
click at [675, 191] on button "4" at bounding box center [685, 191] width 20 height 17
click at [754, 195] on button "6" at bounding box center [752, 191] width 20 height 17
type input "**********"
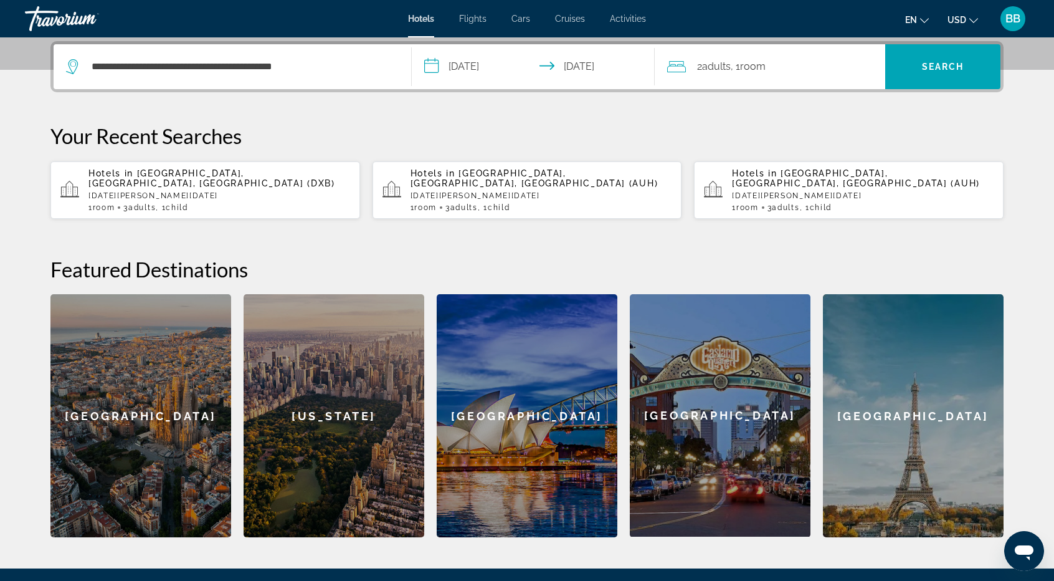
click at [736, 69] on span ", 1 Room rooms" at bounding box center [748, 66] width 35 height 17
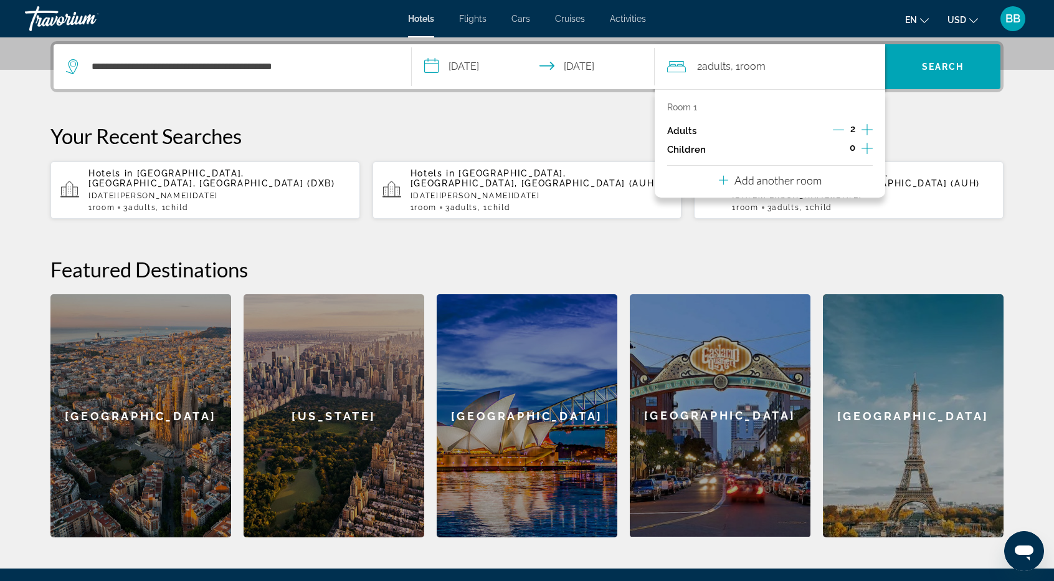
click at [862, 126] on icon "Increment adults" at bounding box center [867, 129] width 11 height 15
click at [867, 149] on icon "Increment children" at bounding box center [867, 148] width 11 height 11
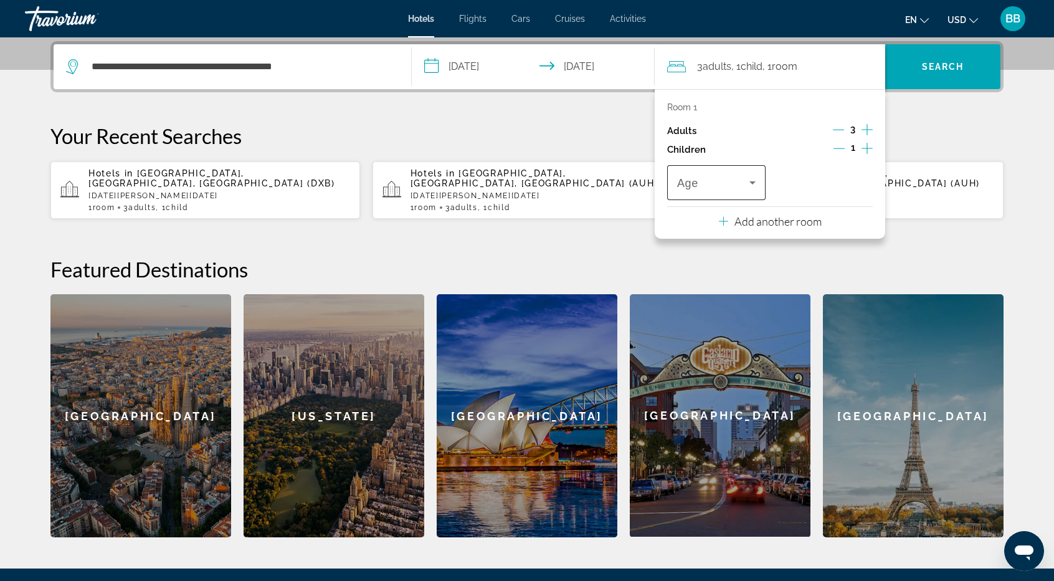
click at [755, 186] on icon "Travelers: 3 adults, 1 child" at bounding box center [752, 182] width 15 height 15
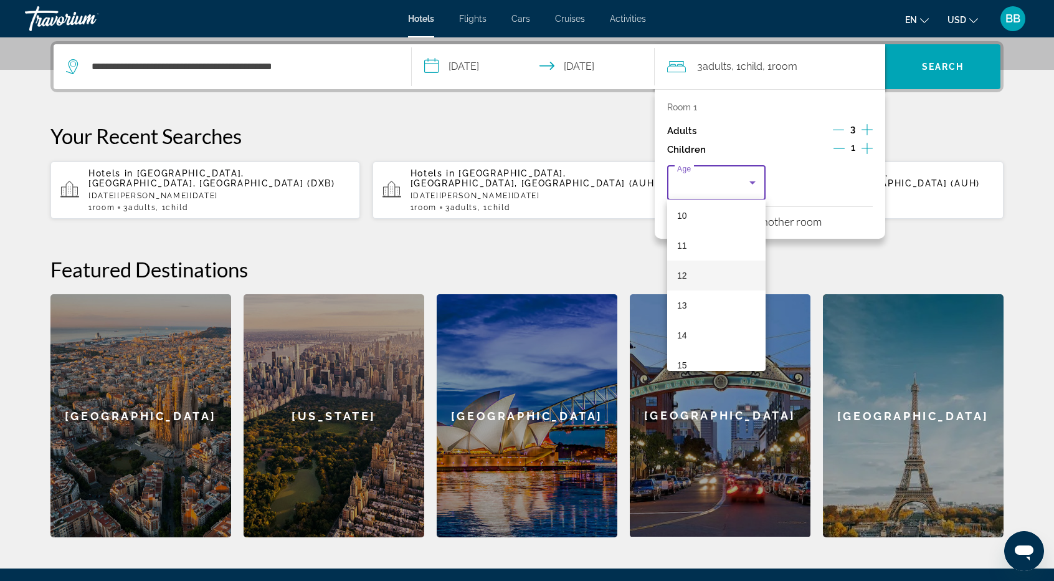
scroll to position [374, 0]
click at [712, 327] on mat-option "16" at bounding box center [716, 324] width 98 height 30
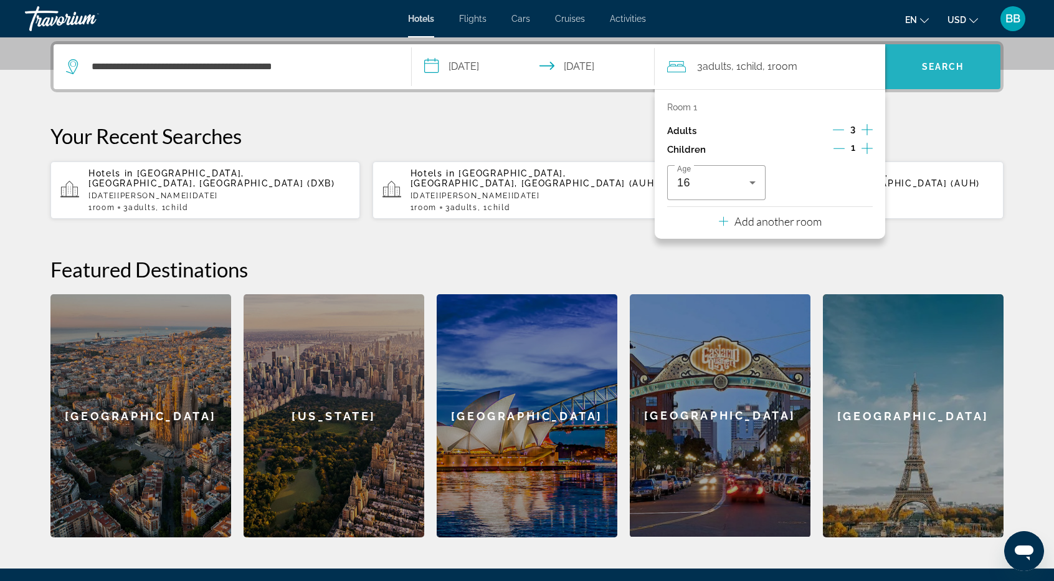
click at [948, 65] on span "Search" at bounding box center [943, 67] width 42 height 10
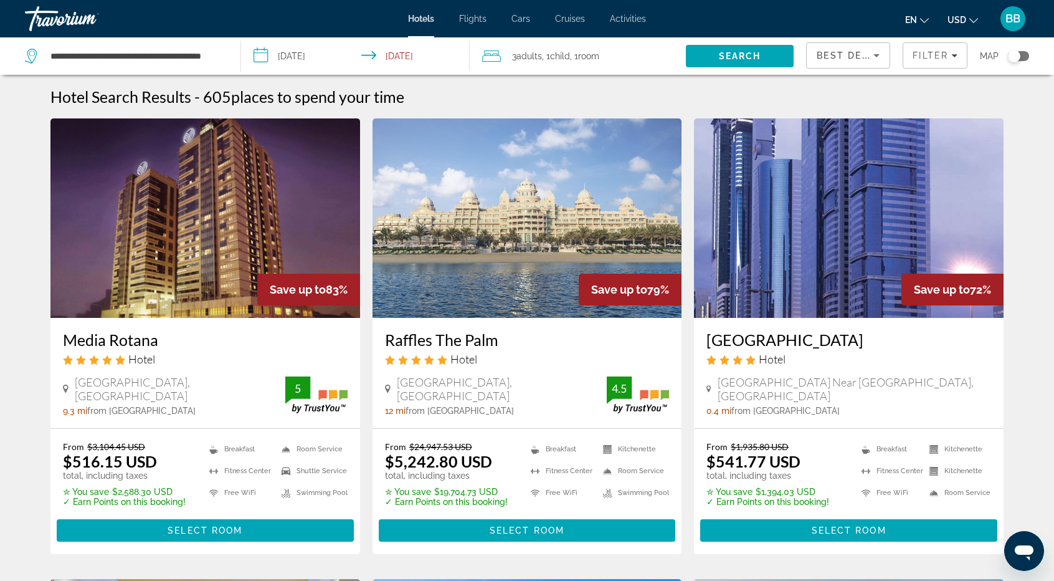
click at [879, 54] on icon "Sort by" at bounding box center [877, 55] width 6 height 3
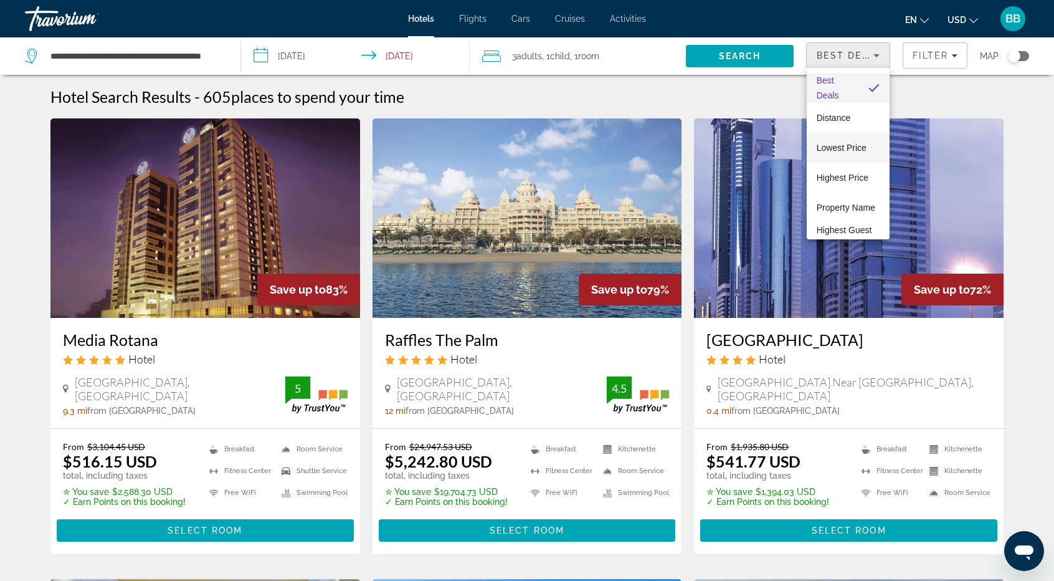
click at [838, 146] on span "Lowest Price" at bounding box center [842, 148] width 50 height 10
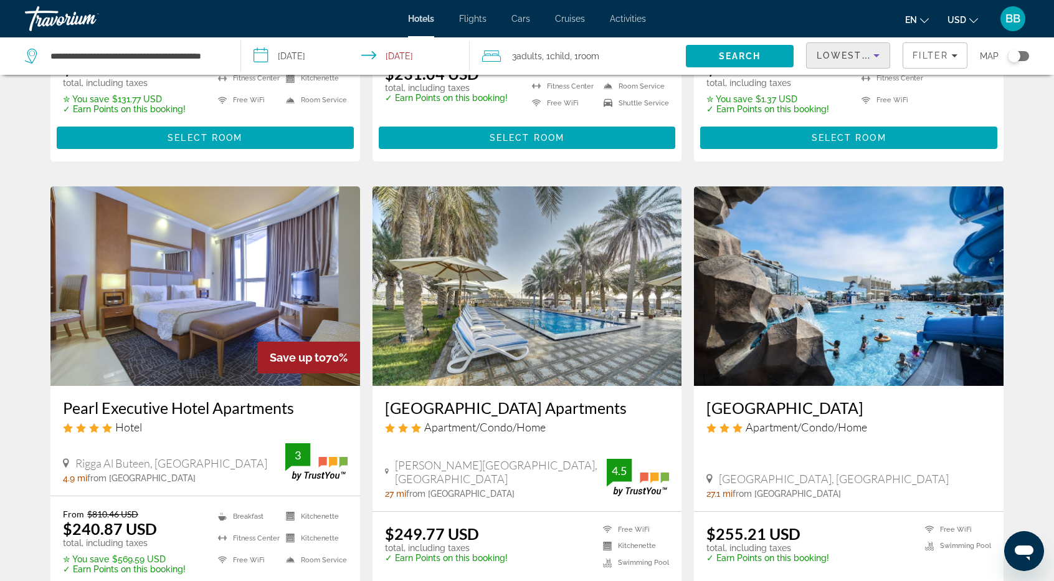
scroll to position [935, 0]
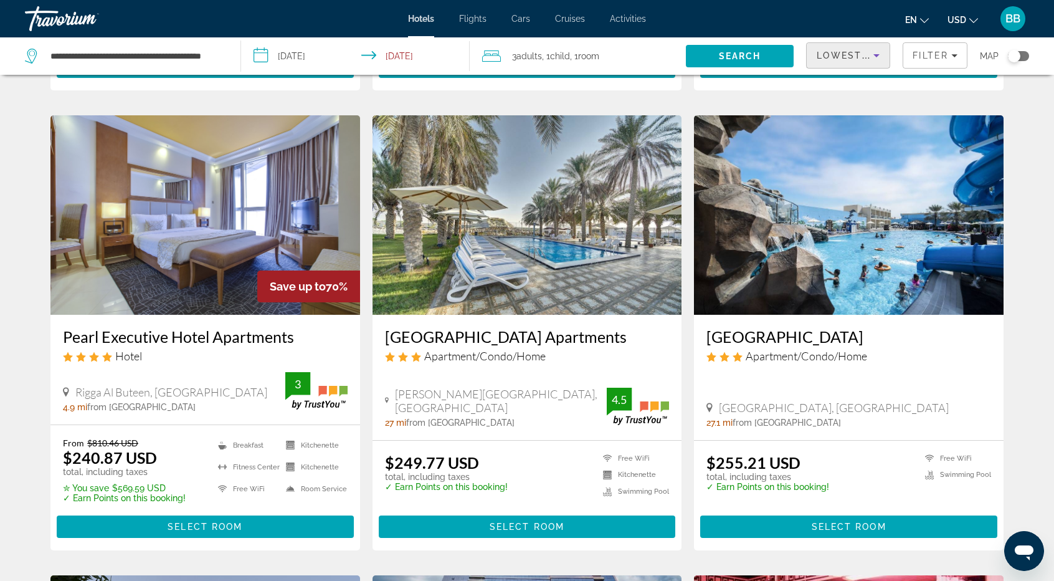
click at [161, 327] on h3 "Pearl Executive Hotel Apartments" at bounding box center [205, 336] width 285 height 19
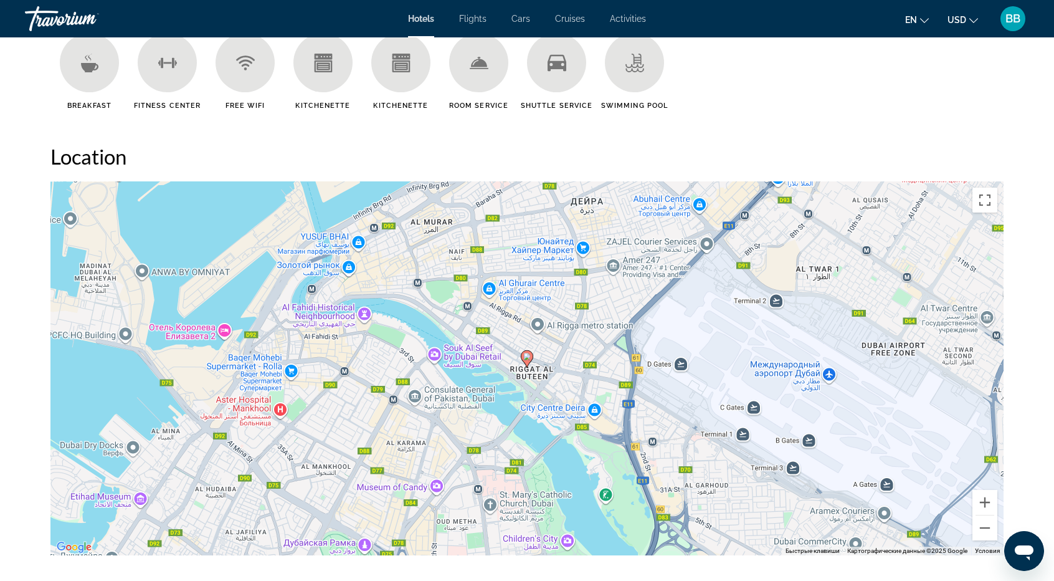
scroll to position [1122, 0]
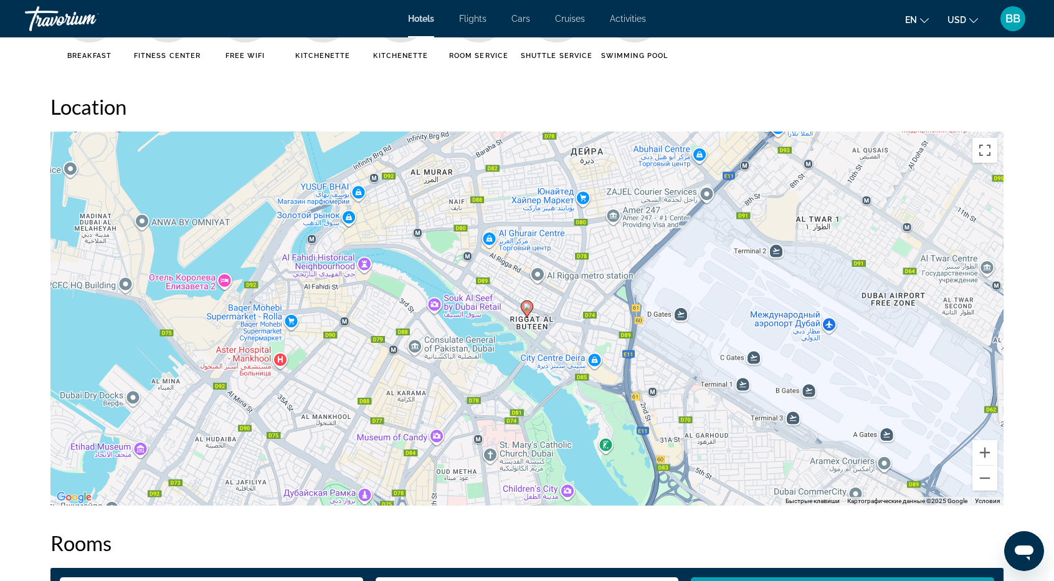
click at [528, 308] on image "Main content" at bounding box center [526, 306] width 7 height 7
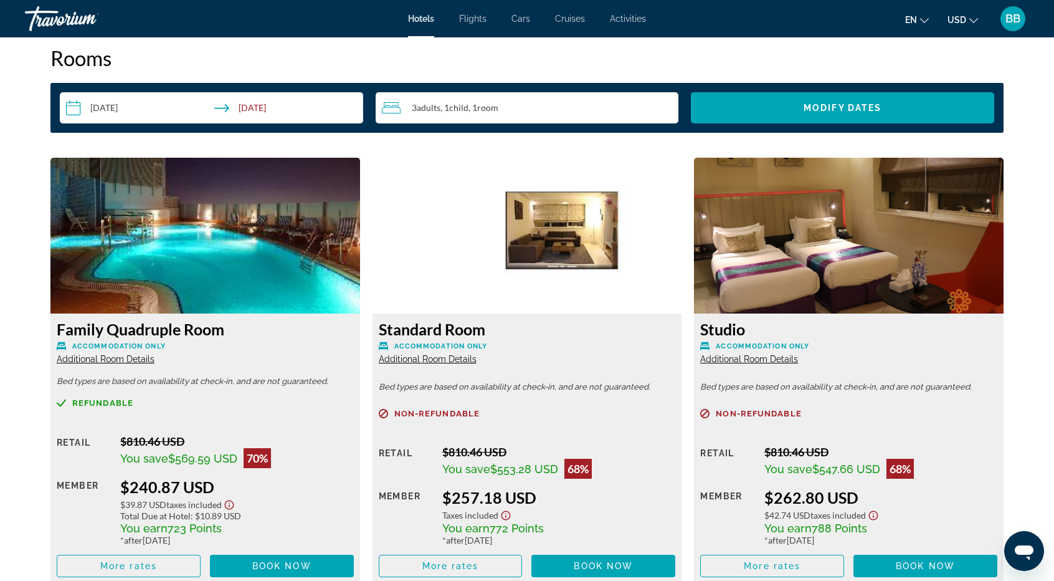
scroll to position [1682, 0]
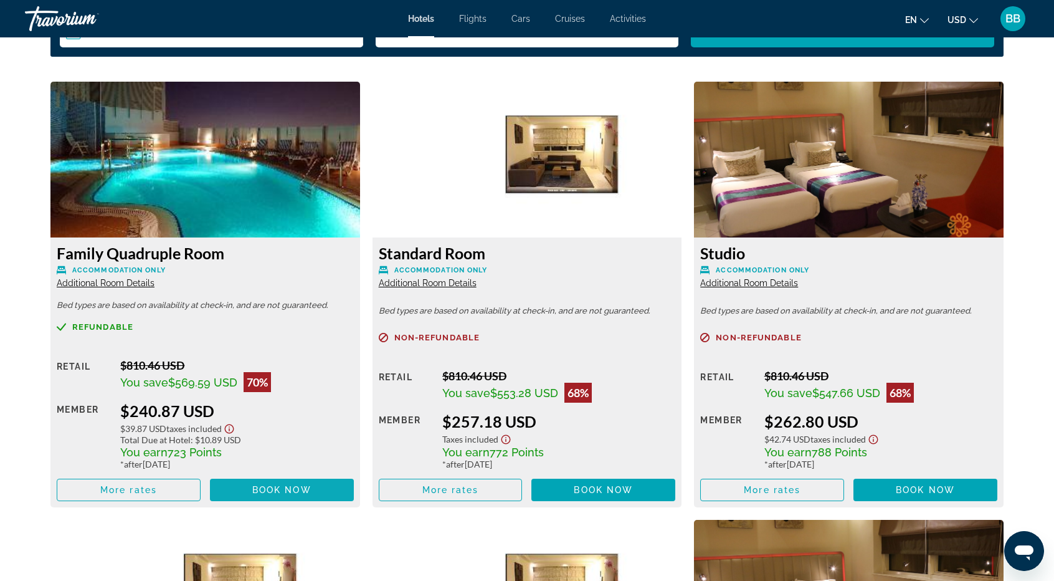
click at [274, 490] on span "Book now" at bounding box center [281, 490] width 59 height 10
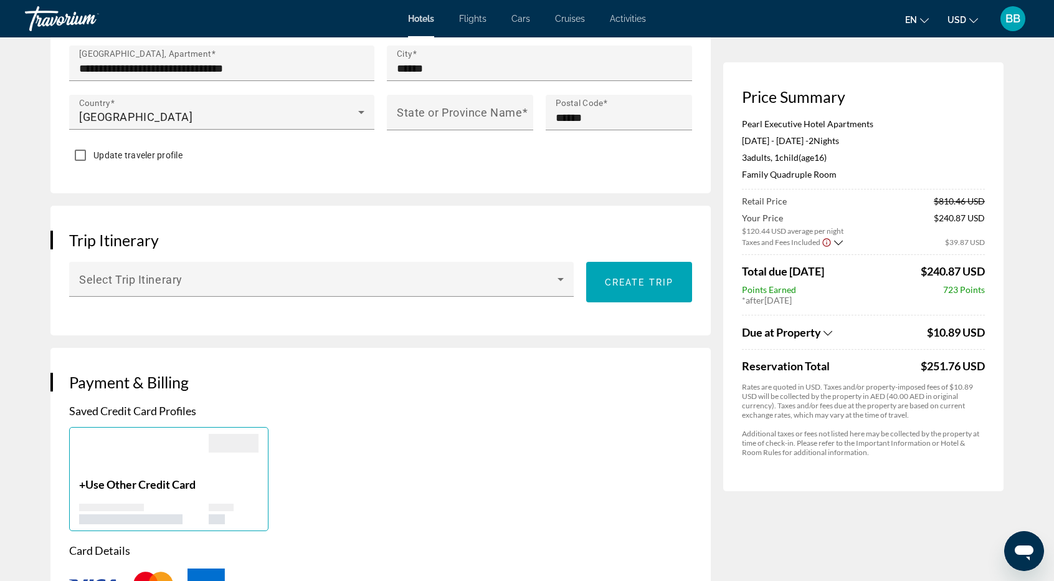
scroll to position [561, 0]
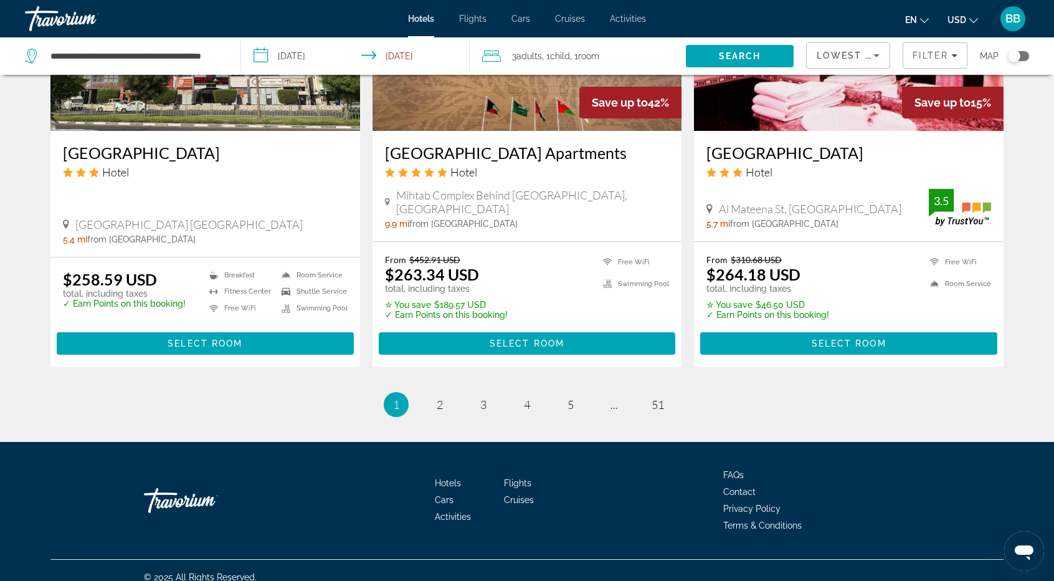
scroll to position [1579, 0]
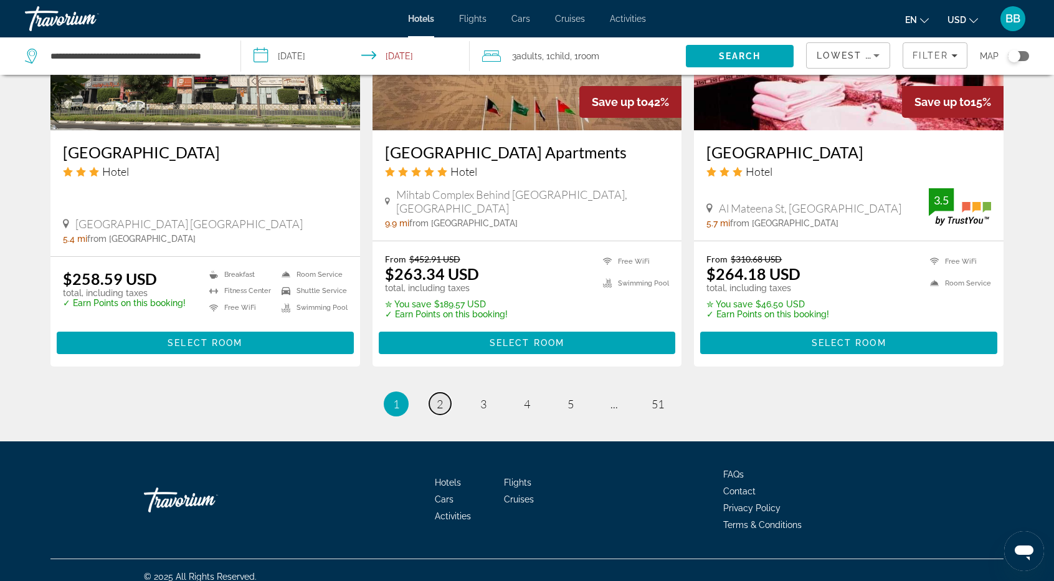
click at [437, 397] on span "2" at bounding box center [440, 404] width 6 height 14
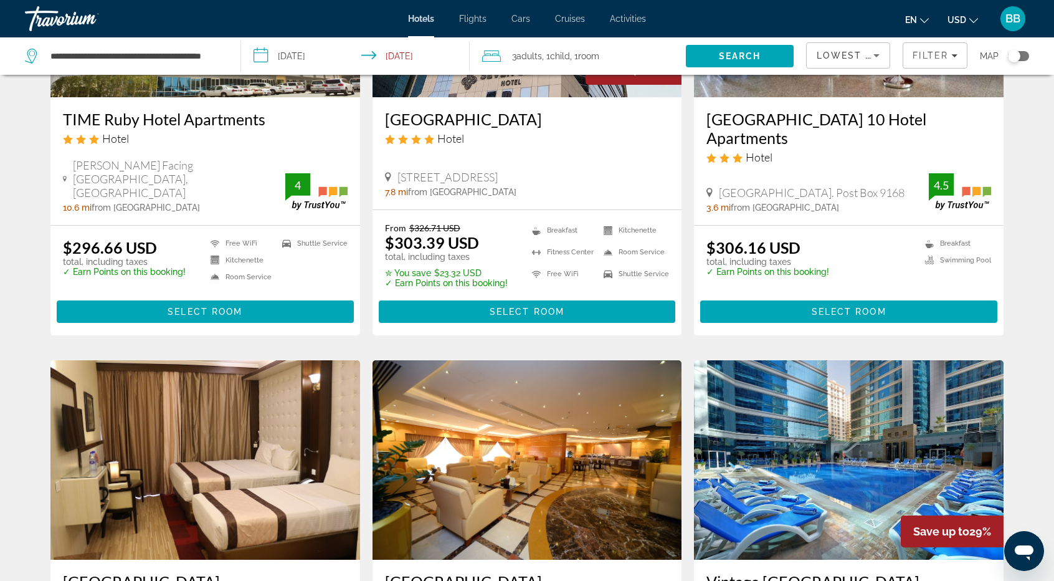
scroll to position [1495, 0]
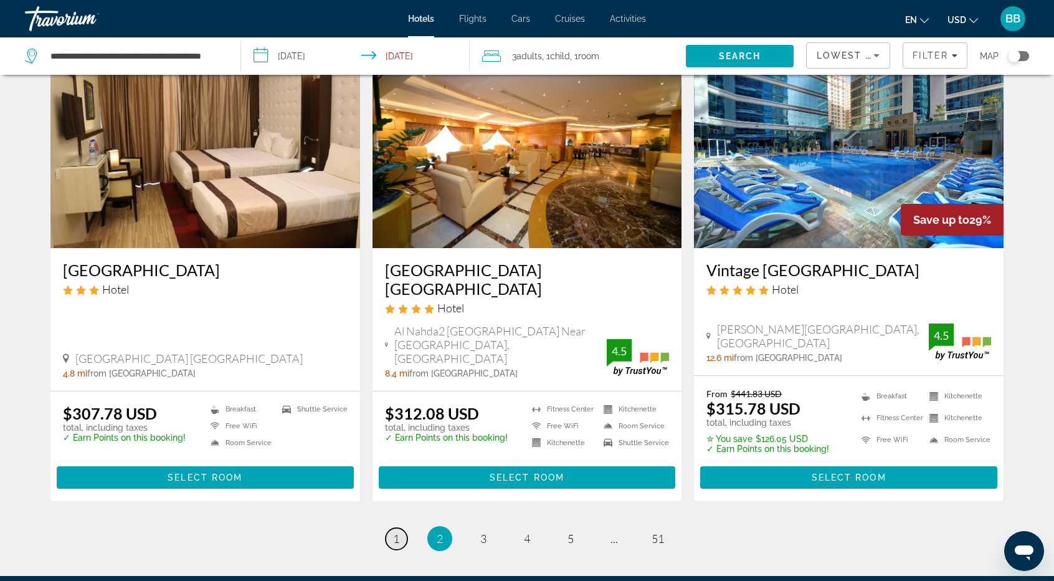
click at [394, 531] on span "1" at bounding box center [396, 538] width 6 height 14
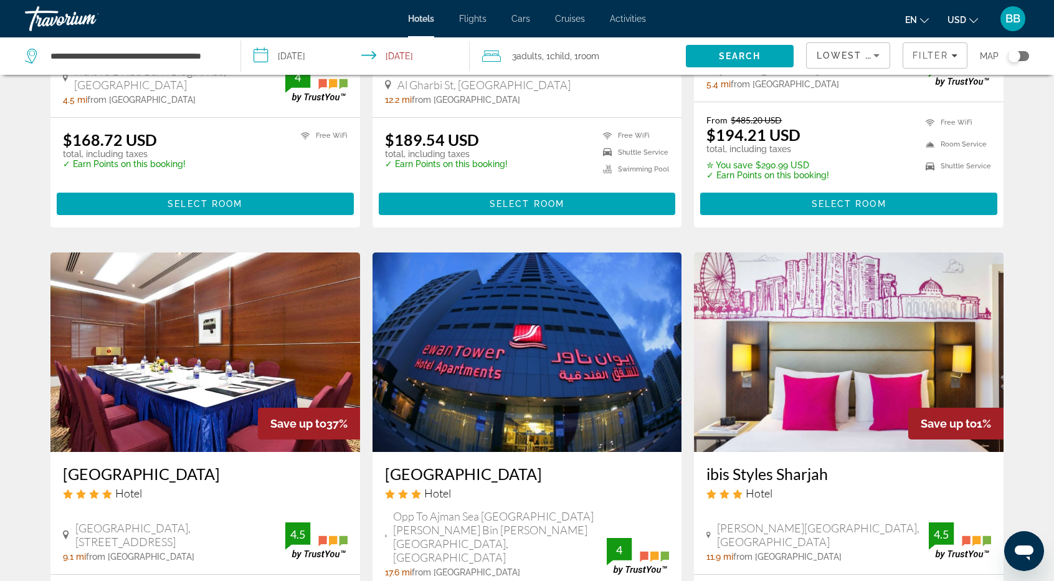
scroll to position [498, 0]
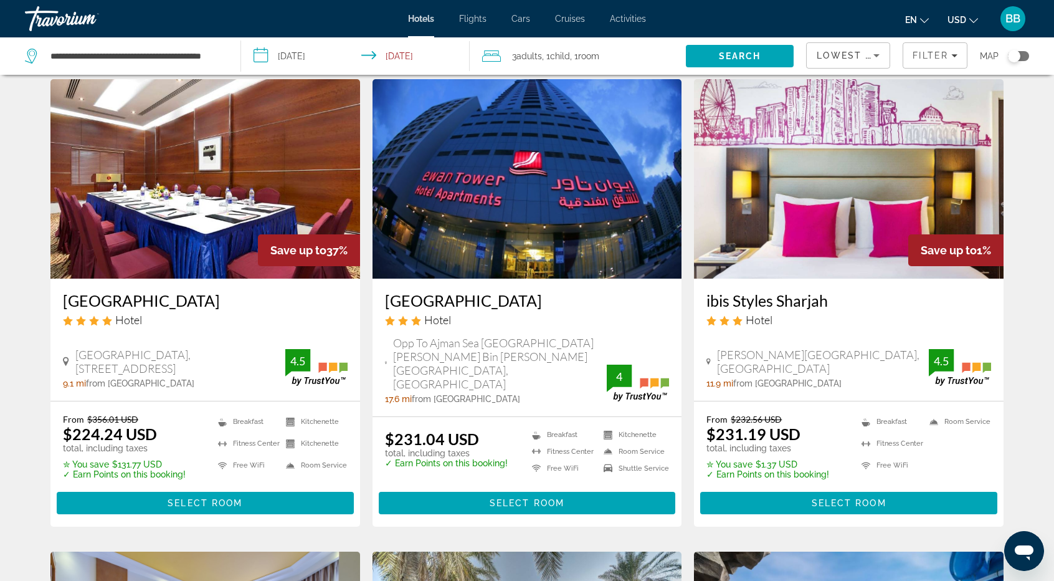
click at [159, 301] on h3 "[GEOGRAPHIC_DATA]" at bounding box center [205, 300] width 285 height 19
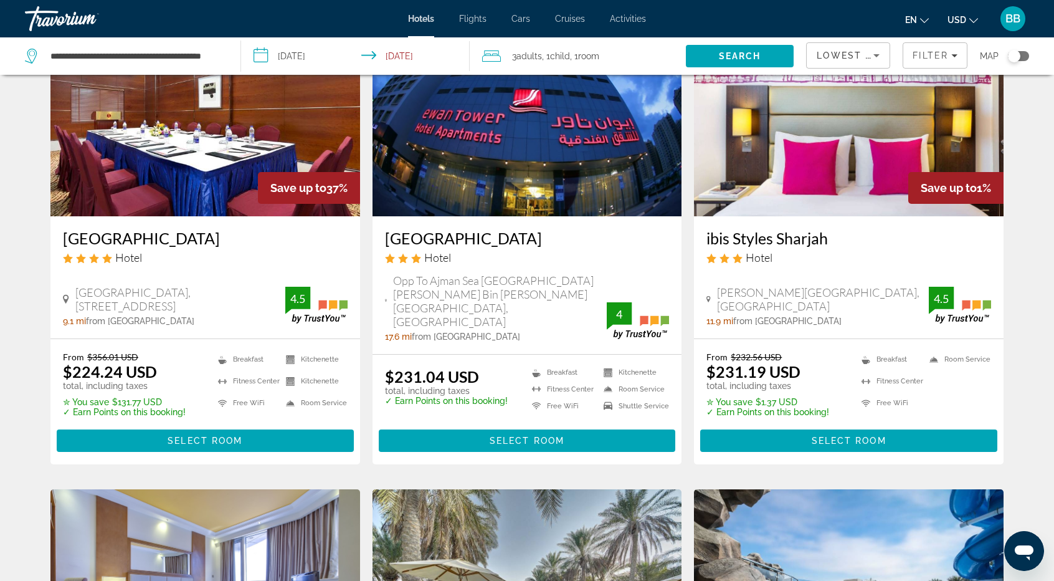
click at [160, 240] on h3 "[GEOGRAPHIC_DATA]" at bounding box center [205, 238] width 285 height 19
